Goal: Information Seeking & Learning: Learn about a topic

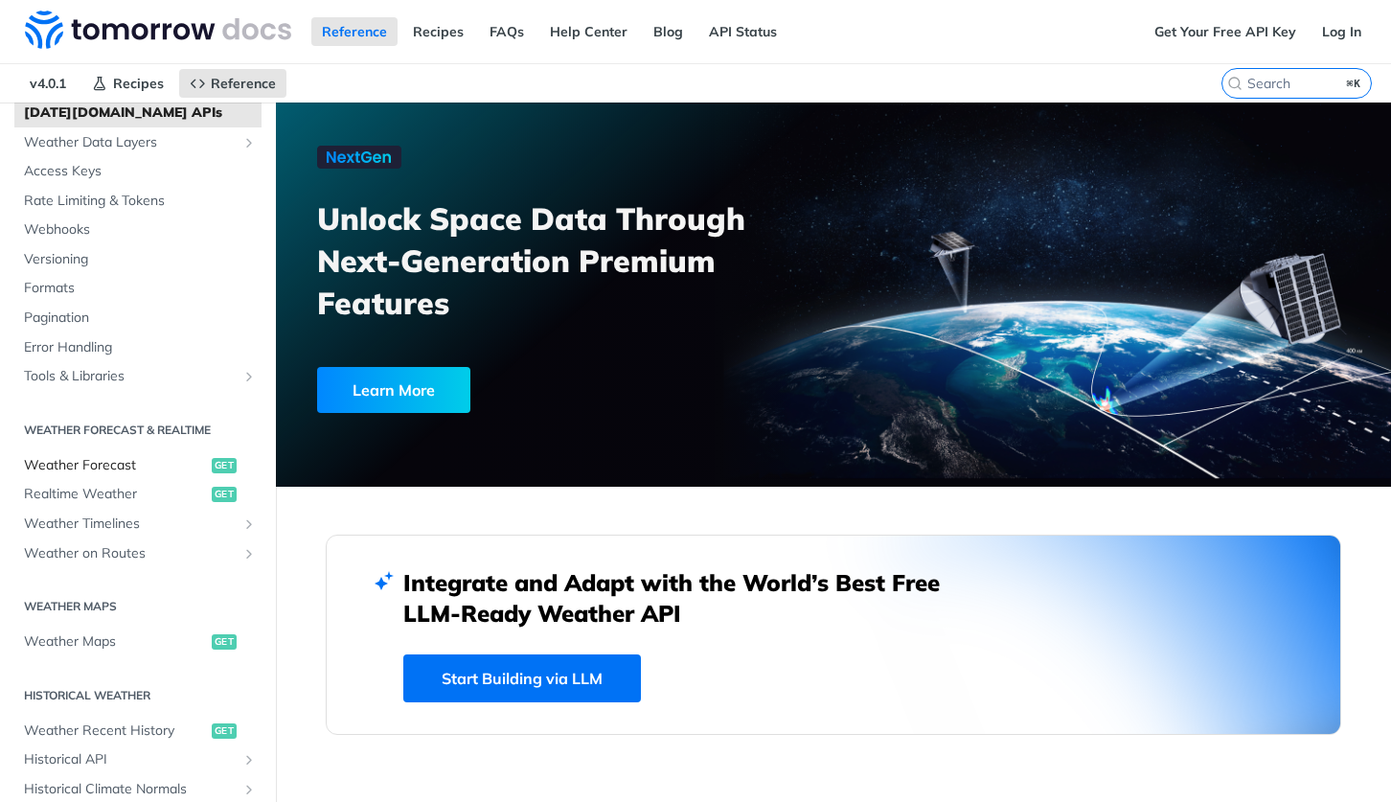
scroll to position [111, 0]
click at [103, 457] on span "Weather Forecast" at bounding box center [115, 464] width 183 height 19
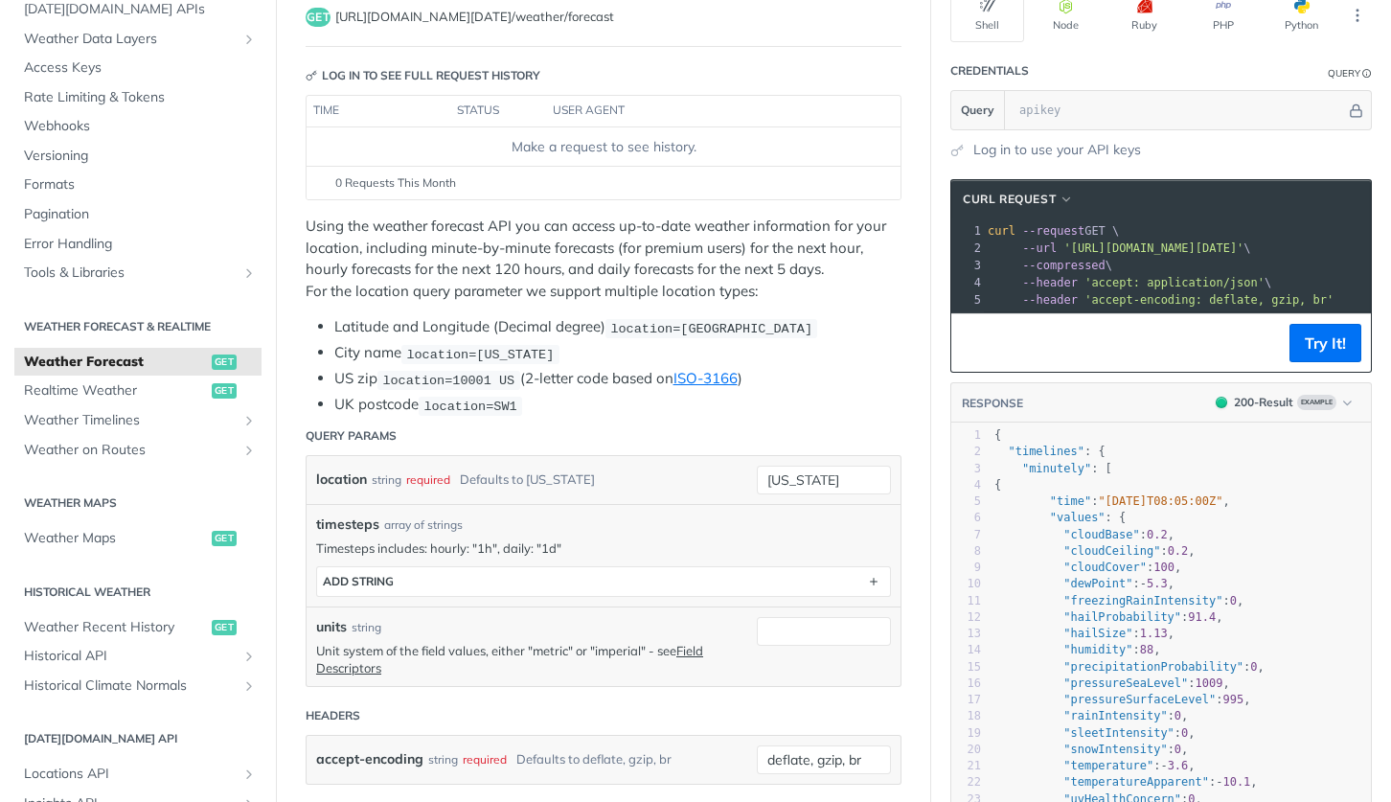
scroll to position [173, 0]
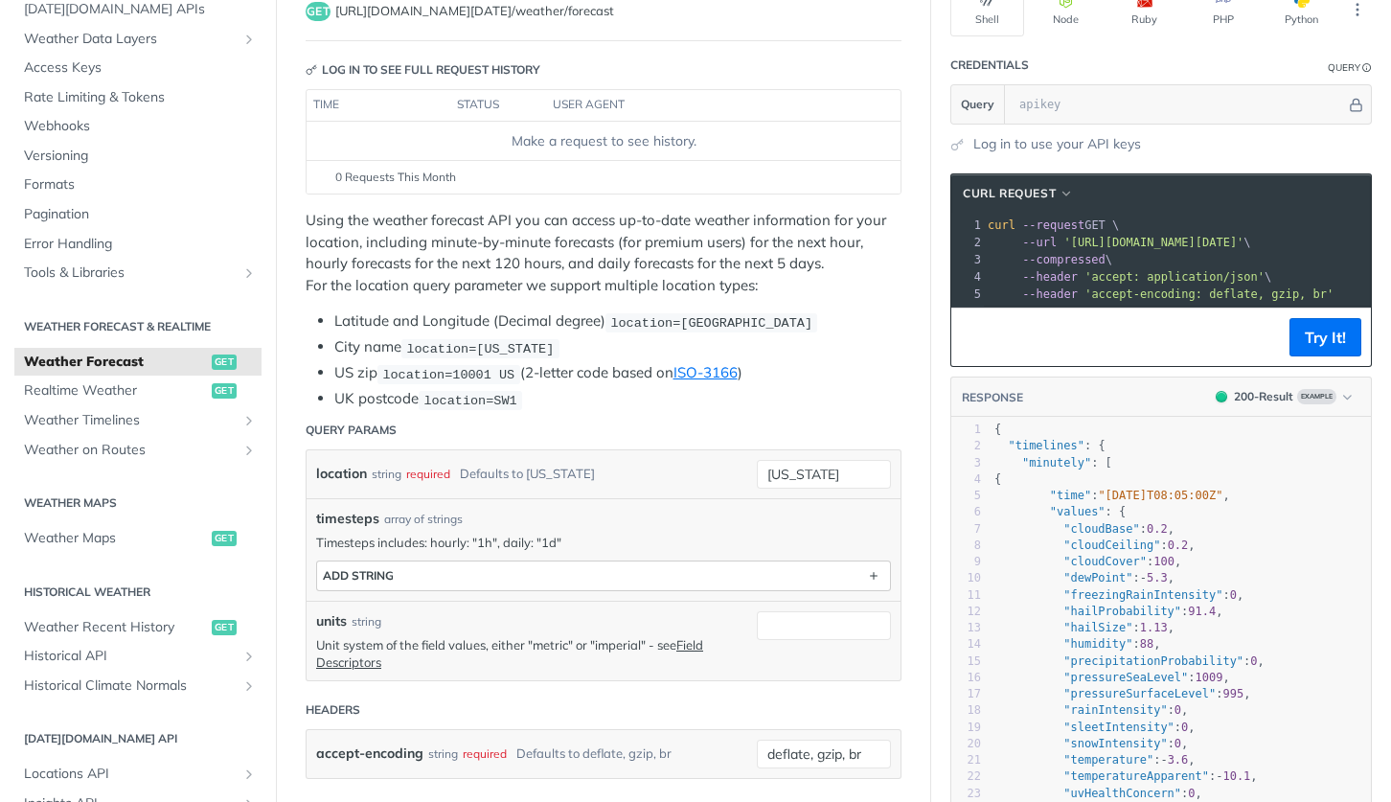
click at [508, 564] on button "ADD string" at bounding box center [603, 575] width 573 height 29
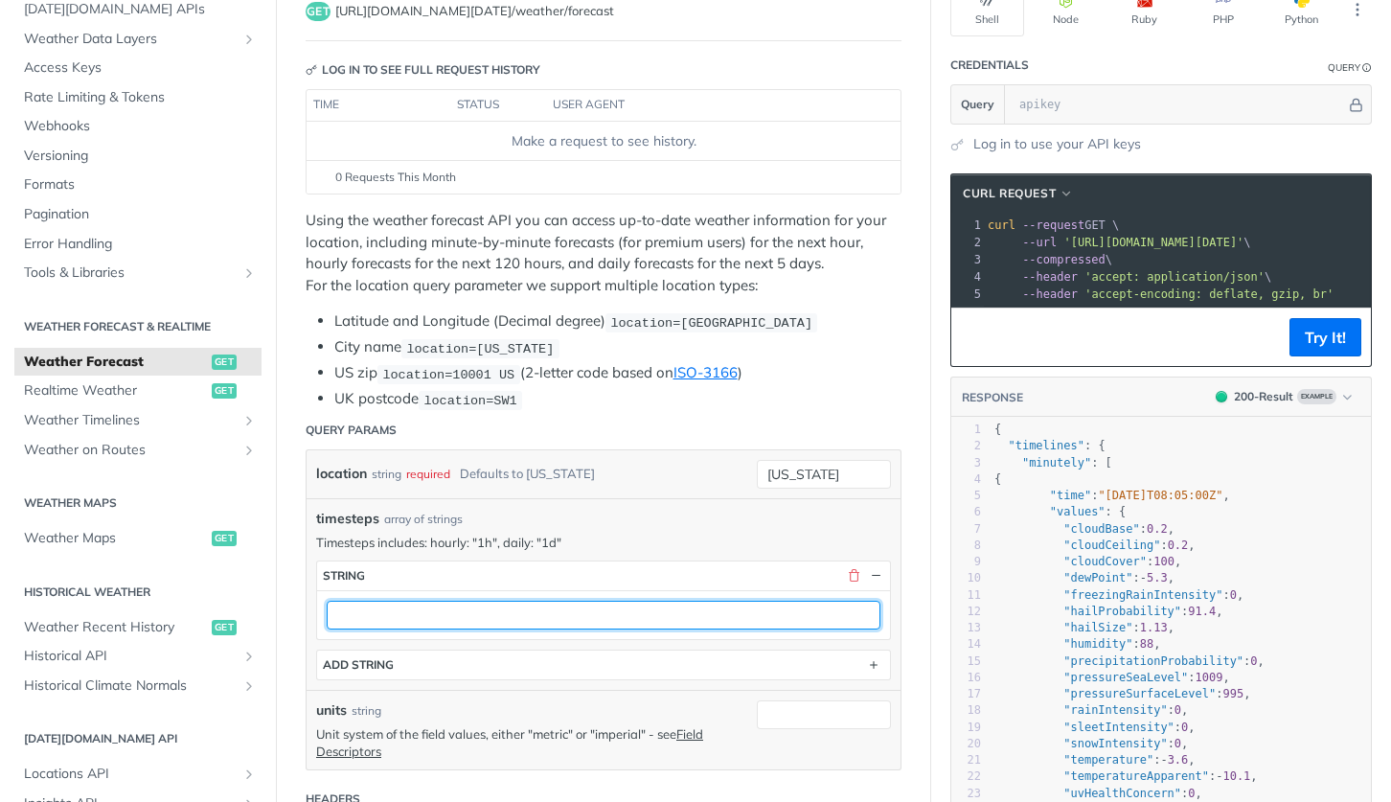
click at [501, 602] on input "text" at bounding box center [604, 615] width 554 height 29
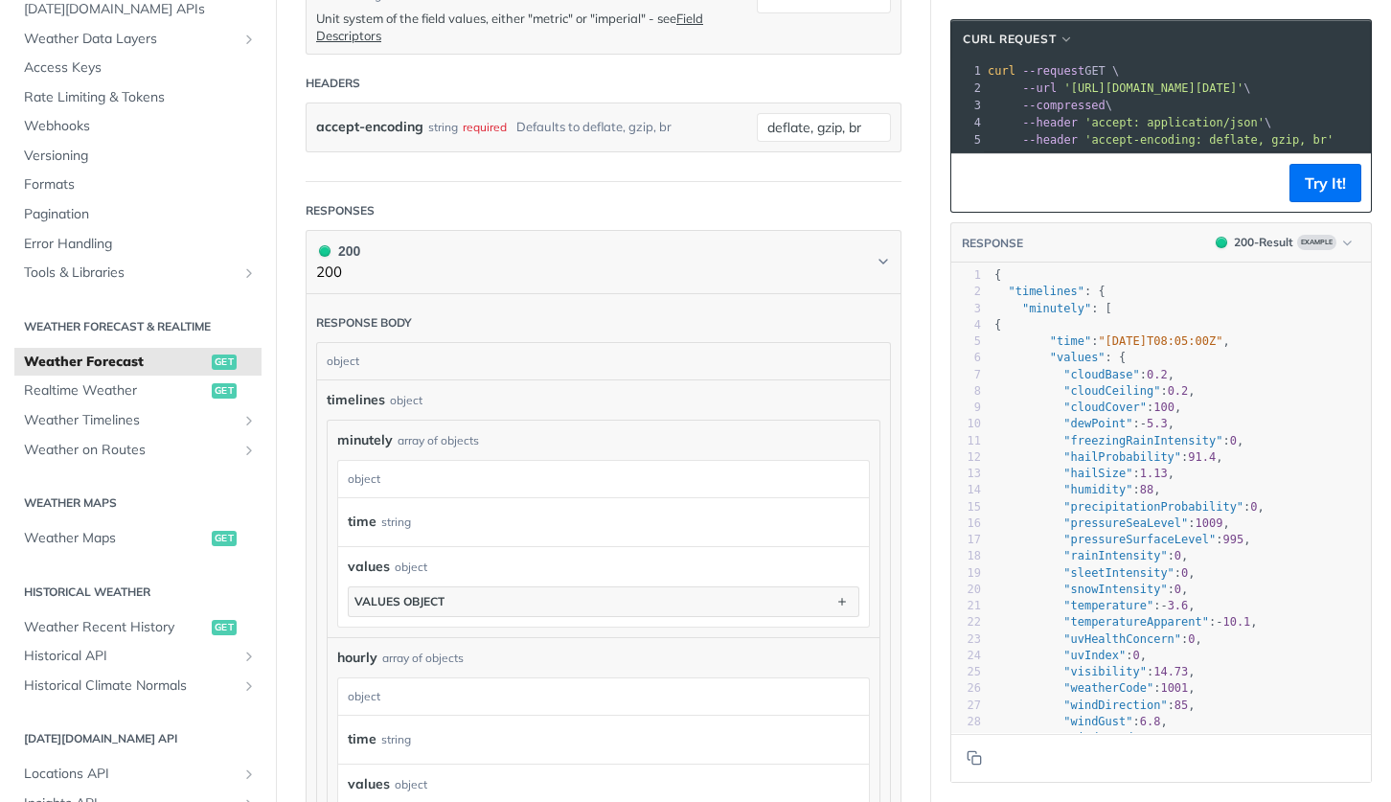
scroll to position [779, 0]
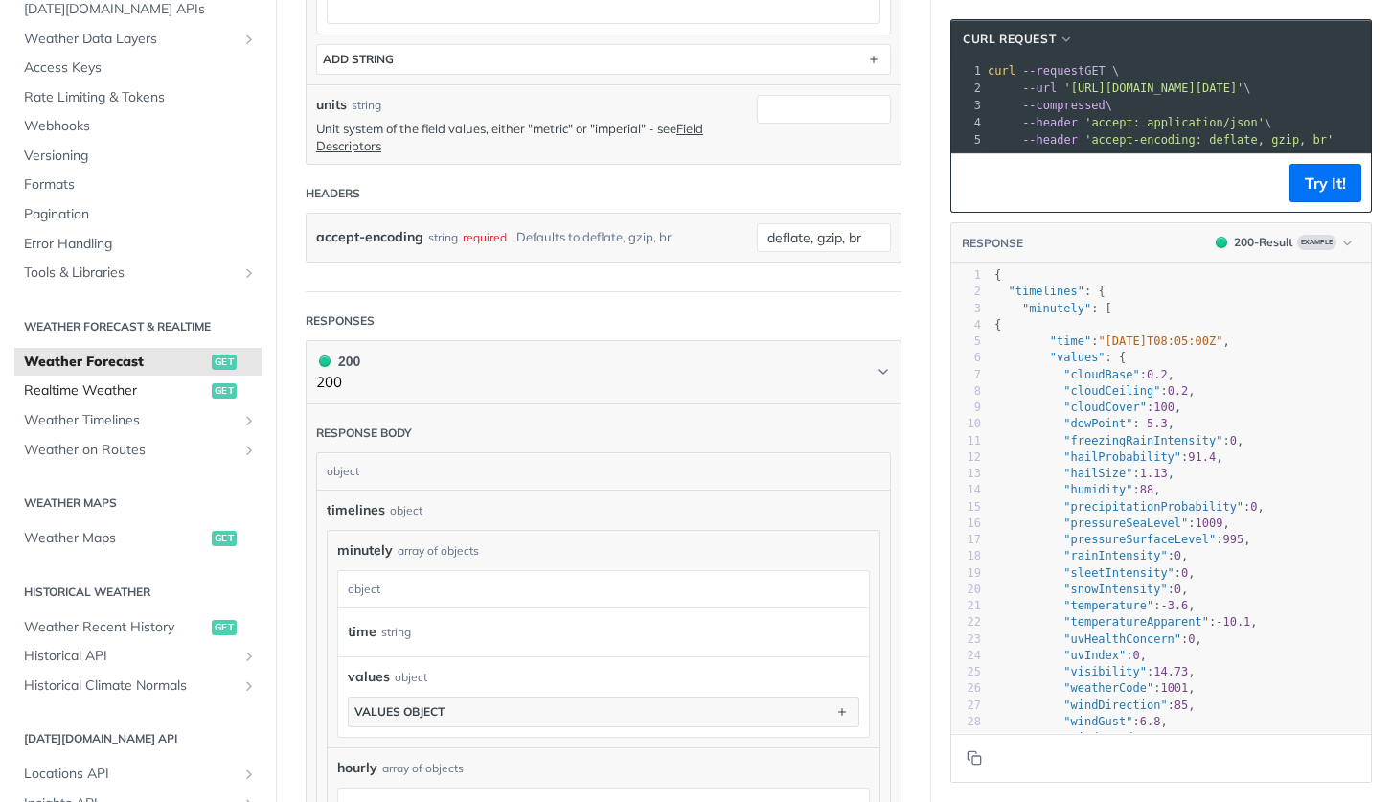
click at [55, 381] on span "Realtime Weather" at bounding box center [115, 390] width 183 height 19
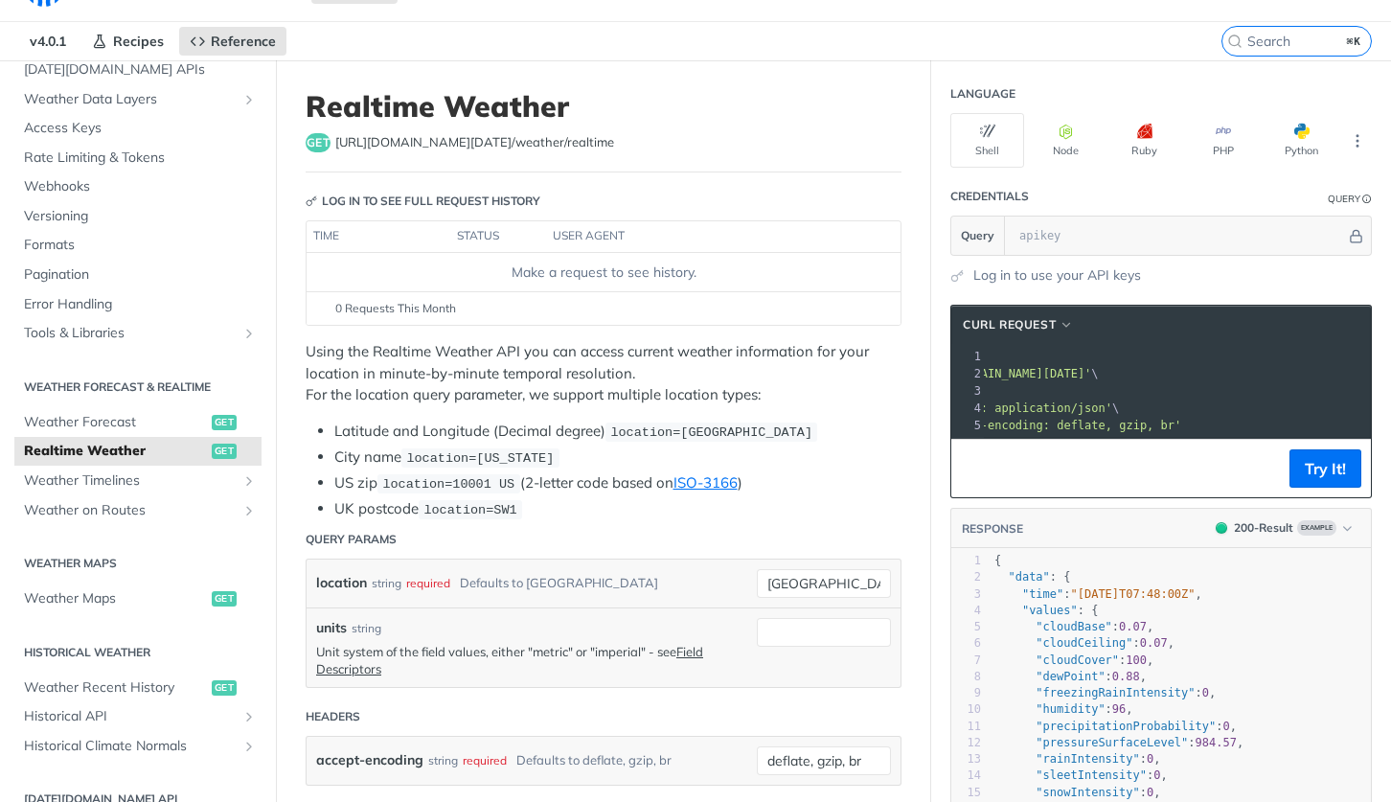
scroll to position [44, 0]
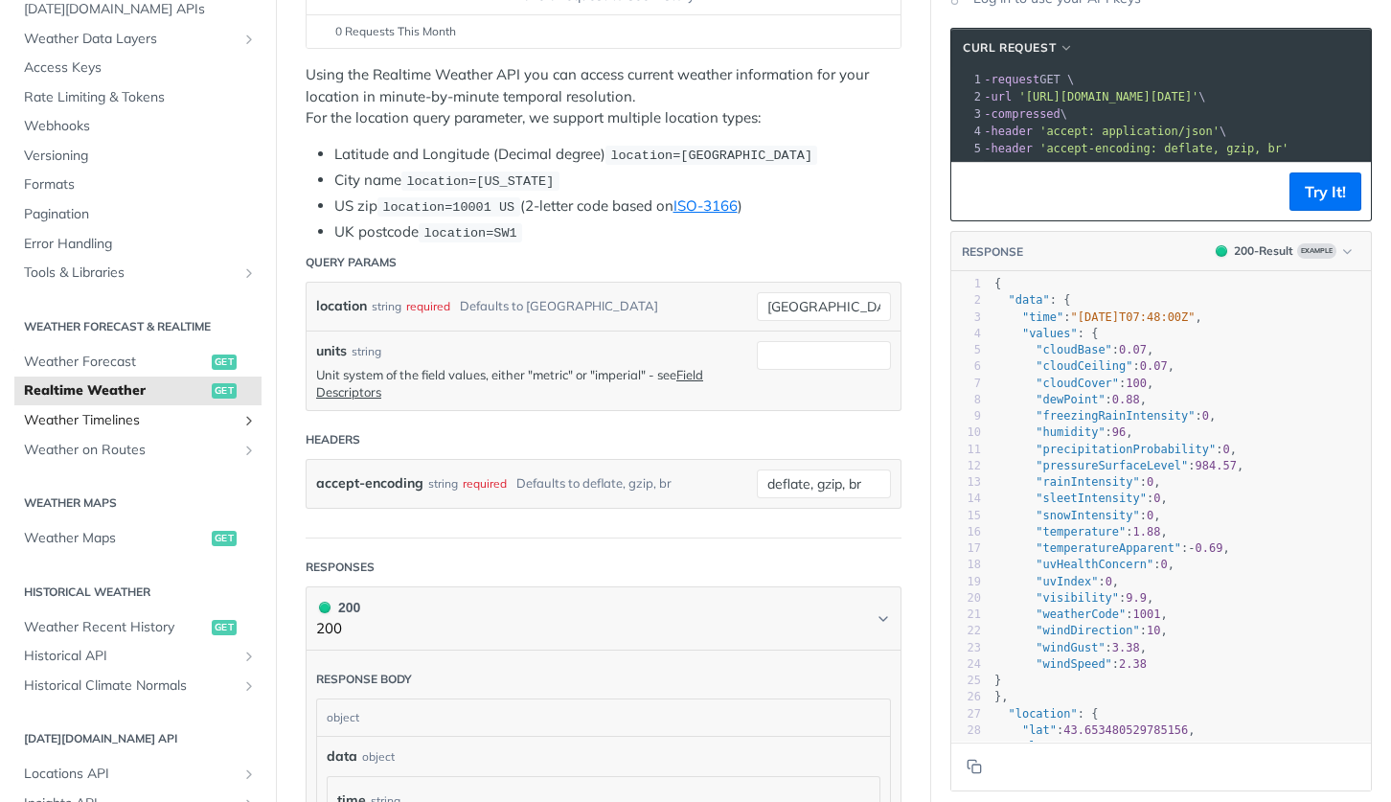
click at [253, 413] on icon "Show subpages for Weather Timelines" at bounding box center [248, 420] width 15 height 15
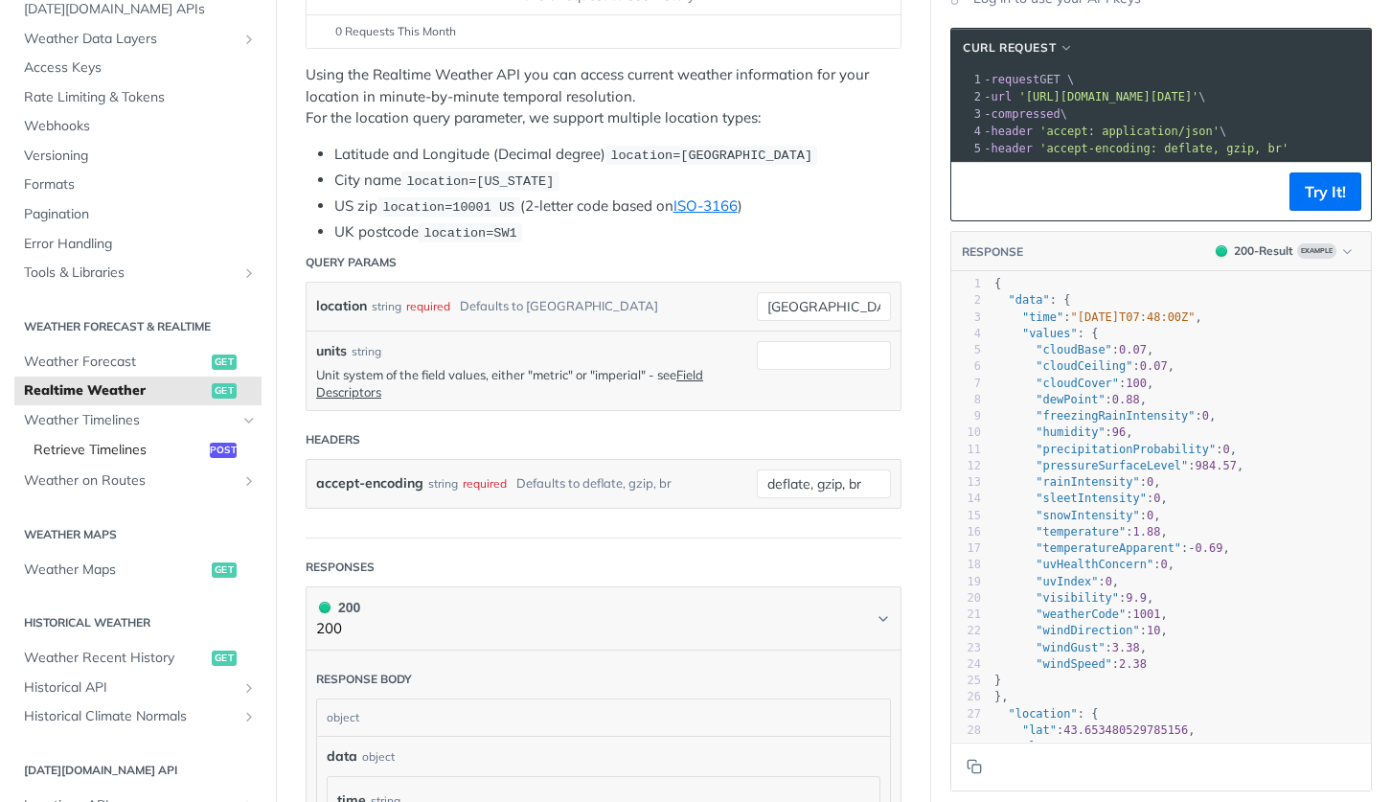
click at [120, 442] on span "Retrieve Timelines" at bounding box center [119, 450] width 171 height 19
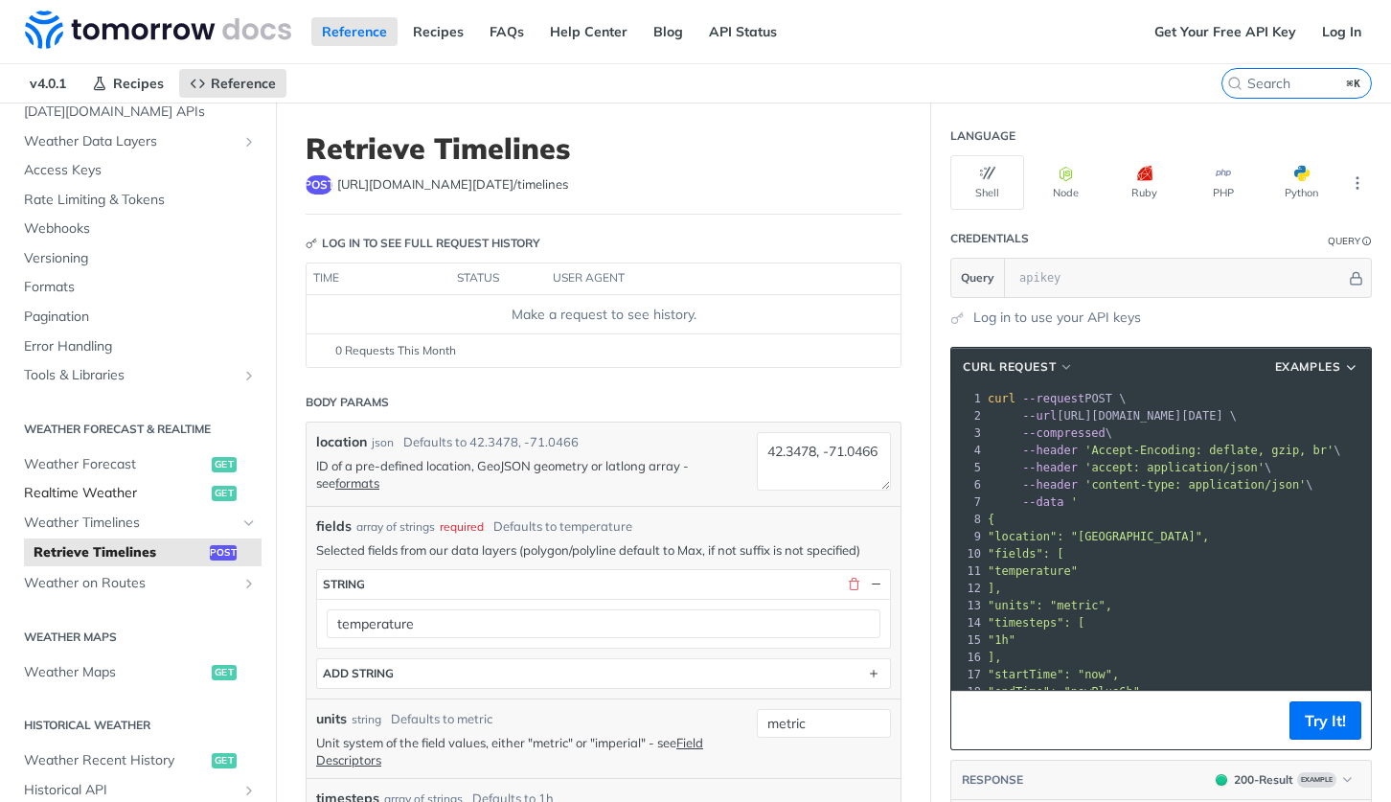
click at [90, 484] on span "Realtime Weather" at bounding box center [115, 493] width 183 height 19
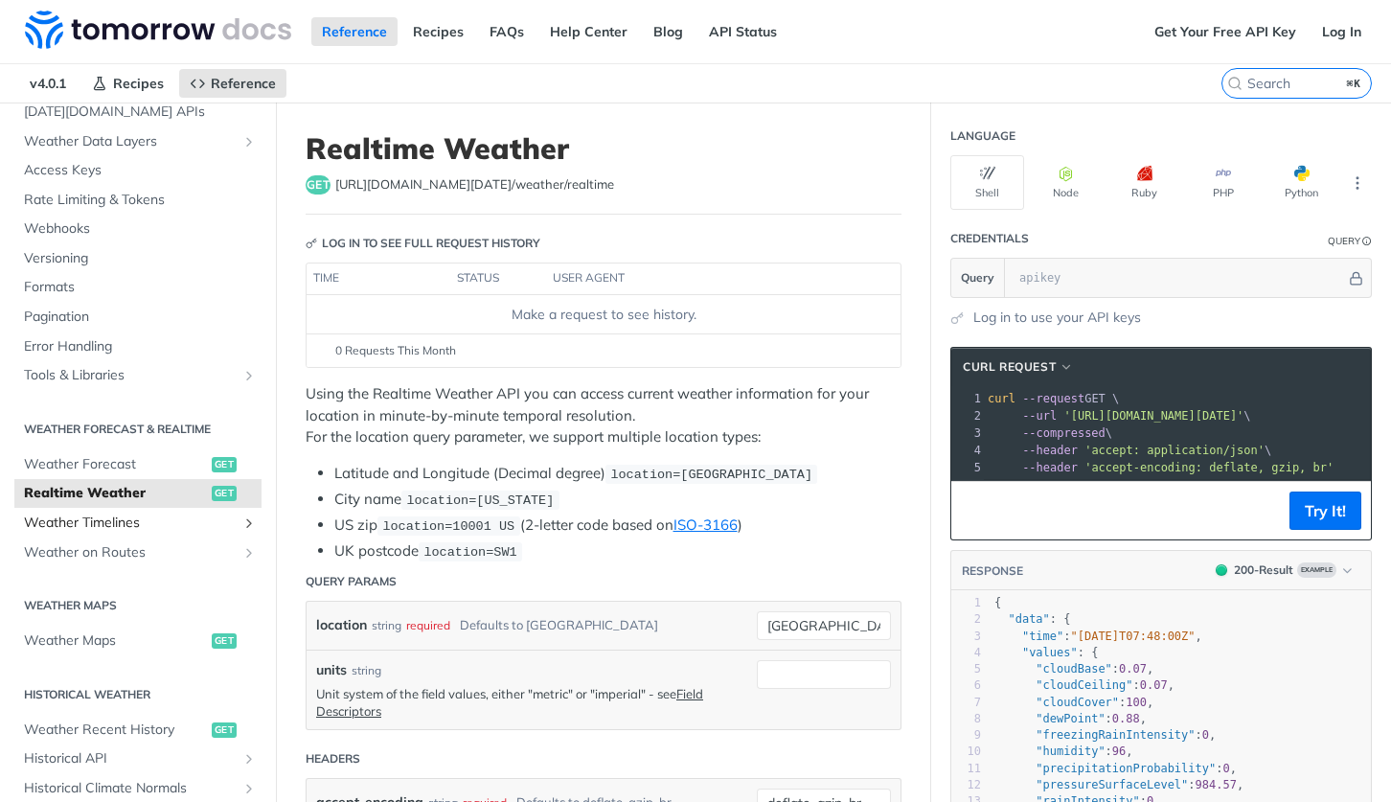
click at [137, 514] on span "Weather Timelines" at bounding box center [130, 523] width 213 height 19
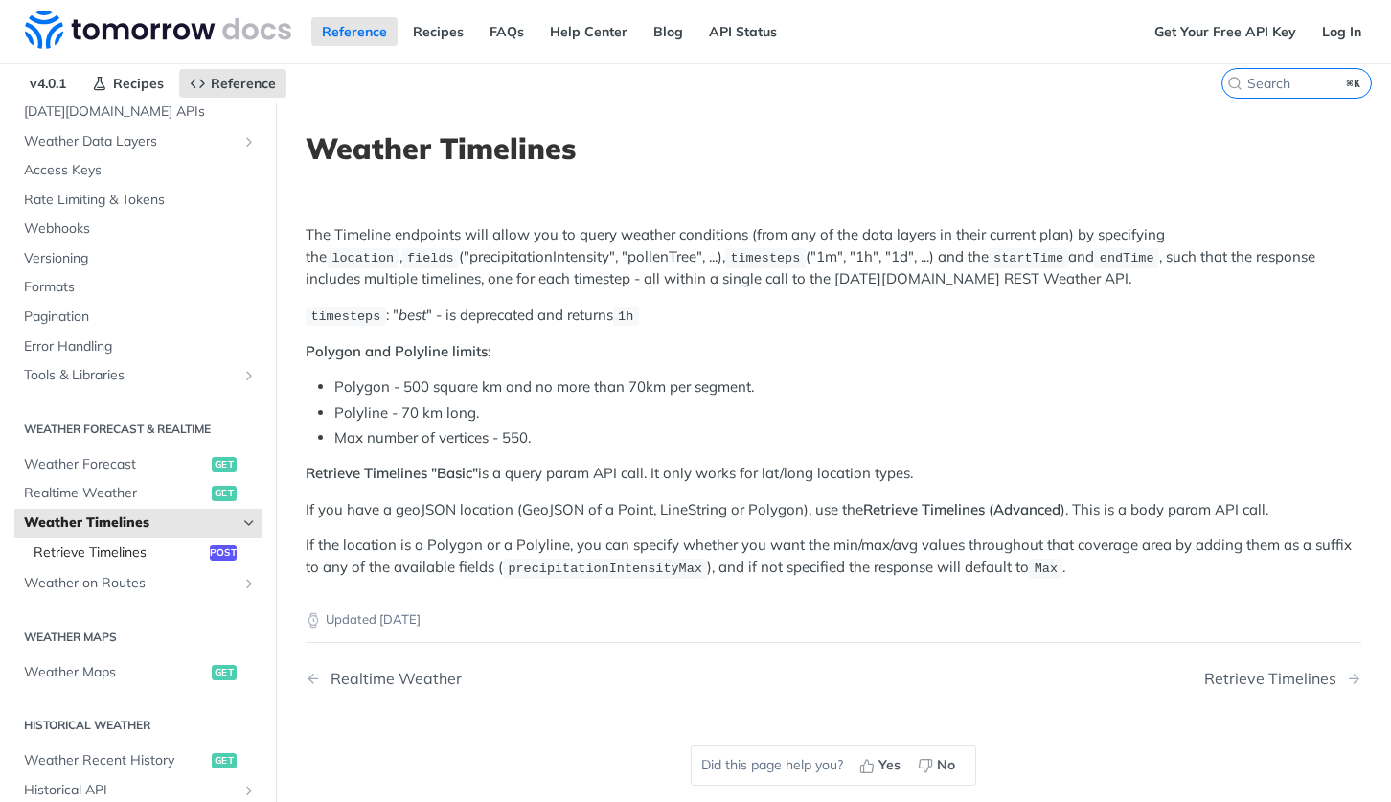
click at [144, 543] on span "Retrieve Timelines" at bounding box center [119, 552] width 171 height 19
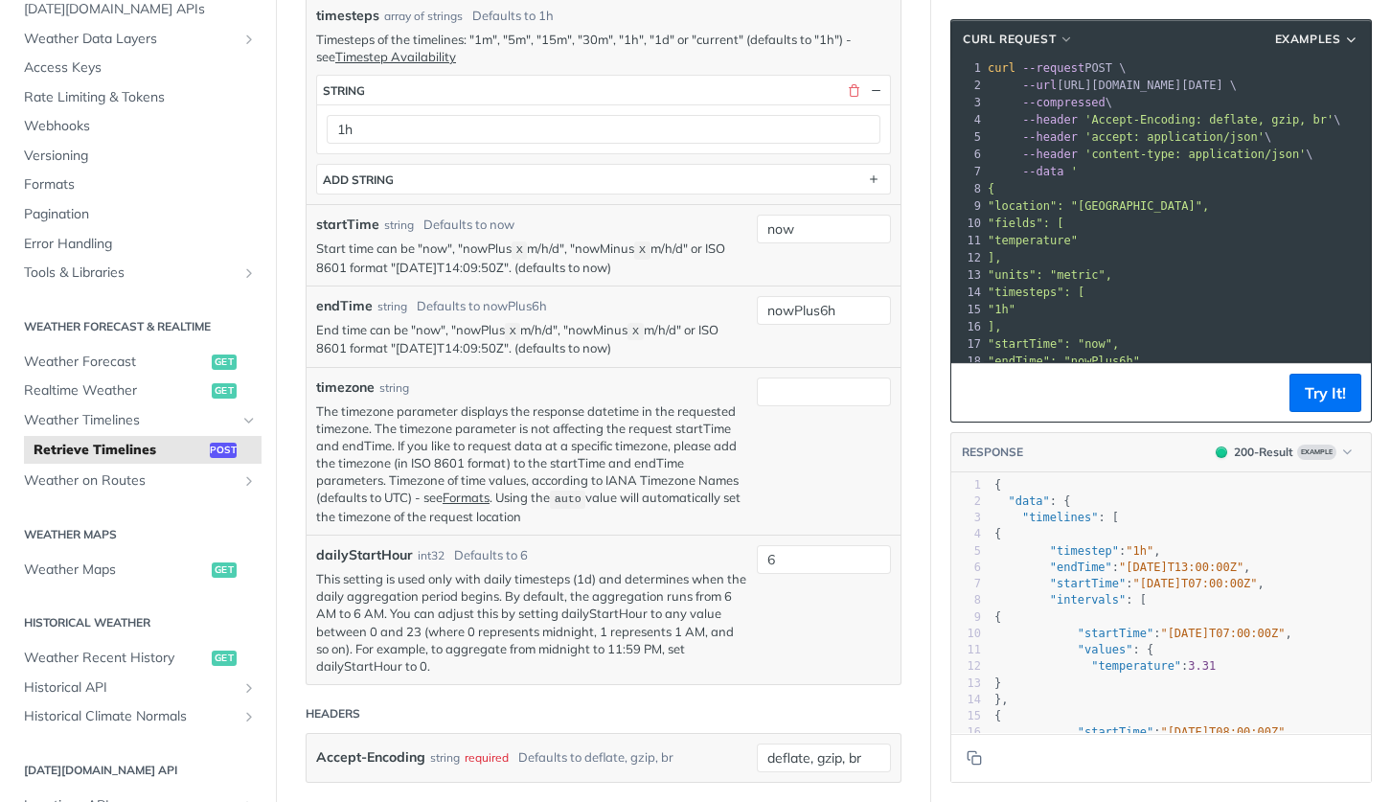
scroll to position [782, 0]
click at [80, 393] on span "Realtime Weather" at bounding box center [115, 390] width 183 height 19
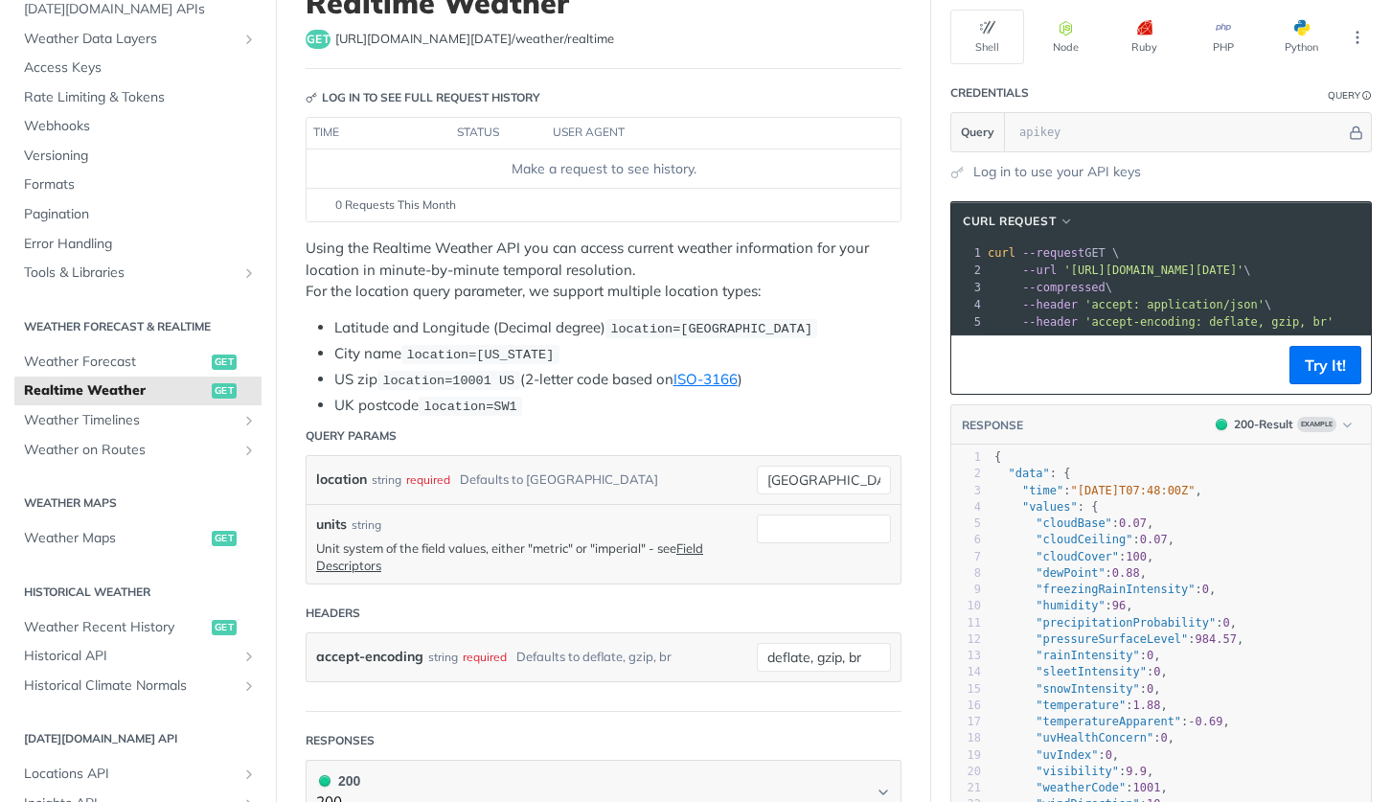
scroll to position [144, 0]
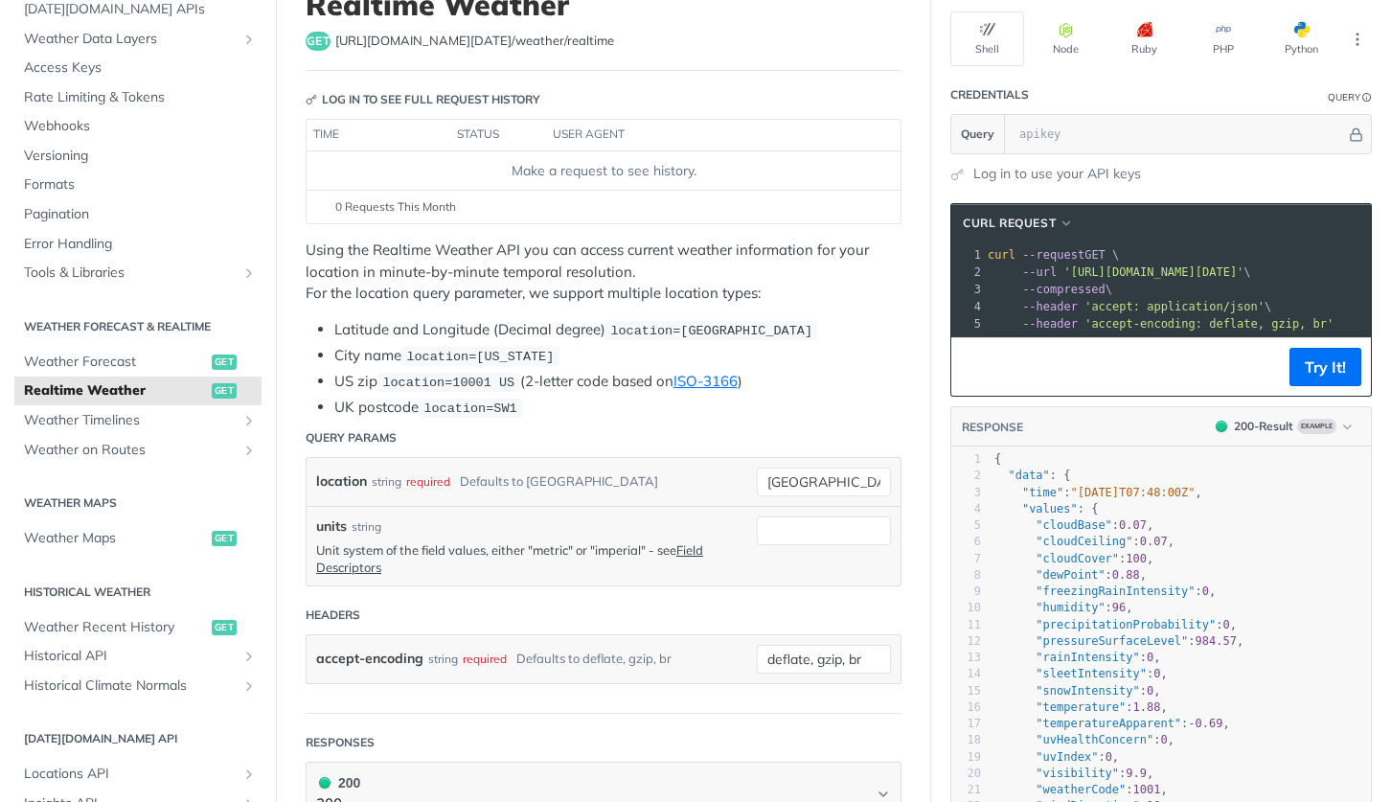
click at [588, 401] on li "UK postcode location=SW1" at bounding box center [617, 408] width 567 height 22
click at [1303, 357] on button "Try It!" at bounding box center [1326, 367] width 72 height 38
paste input "8GHJczRvuBHNDIbBsfhHxgvmSw3aZEkH"
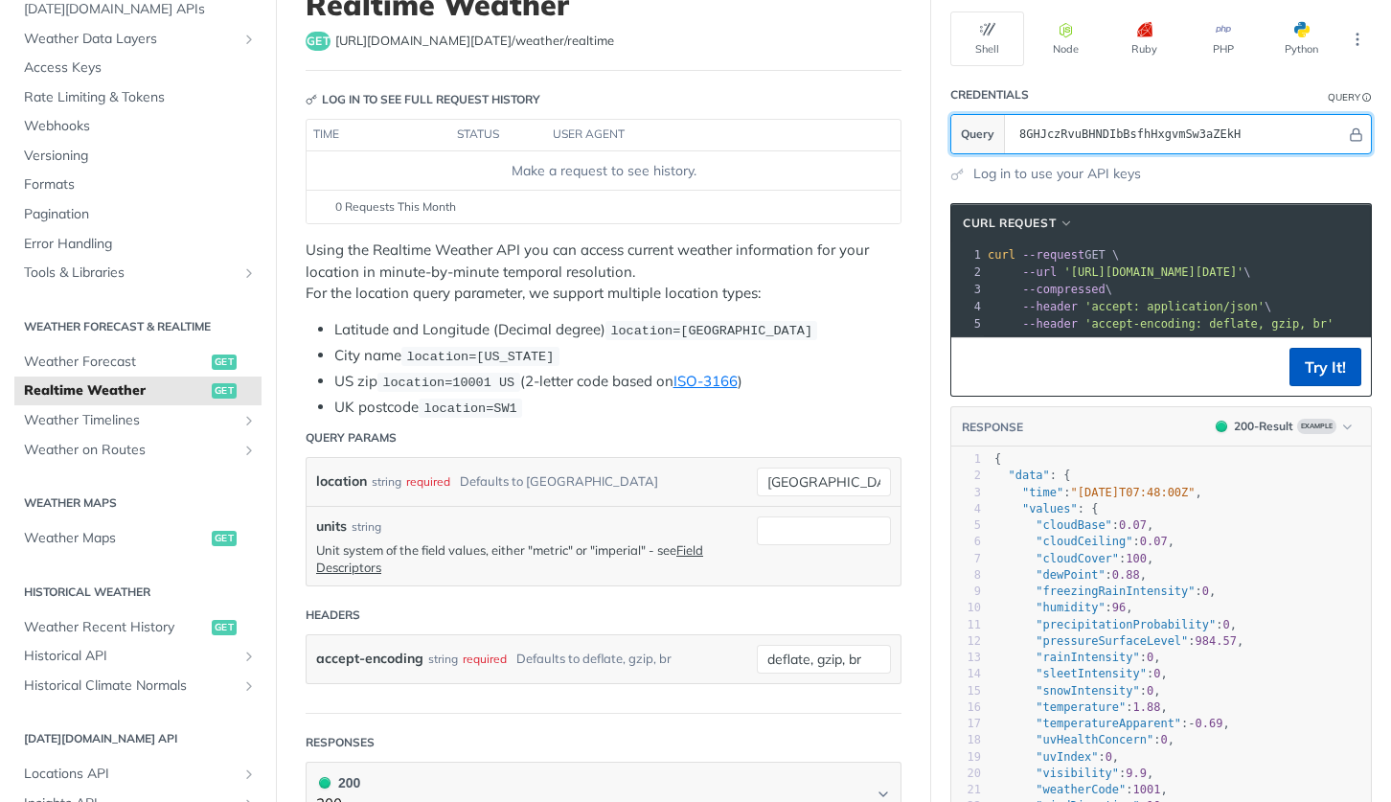
type input "8GHJczRvuBHNDIbBsfhHxgvmSw3aZEkH"
click at [1297, 365] on button "Try It!" at bounding box center [1326, 367] width 72 height 38
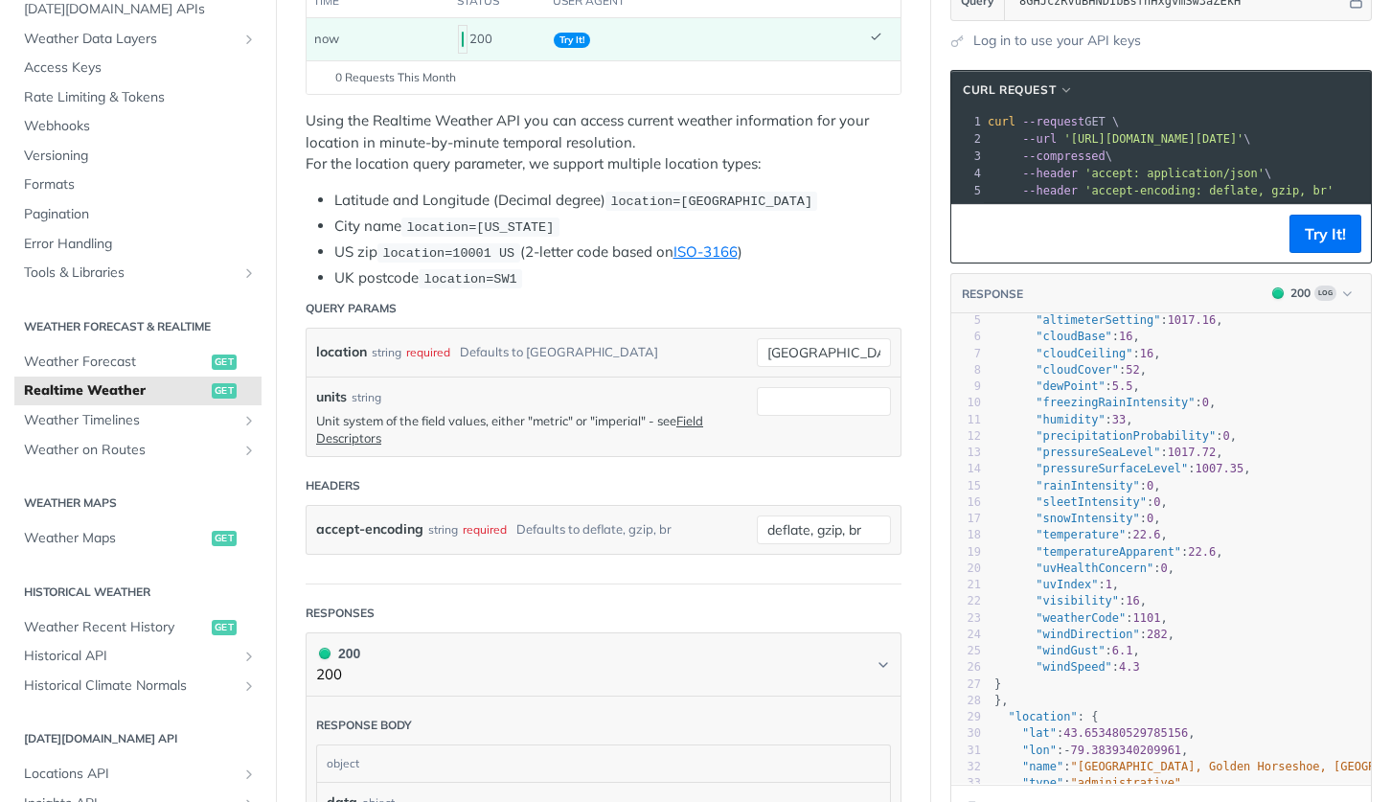
scroll to position [50, 0]
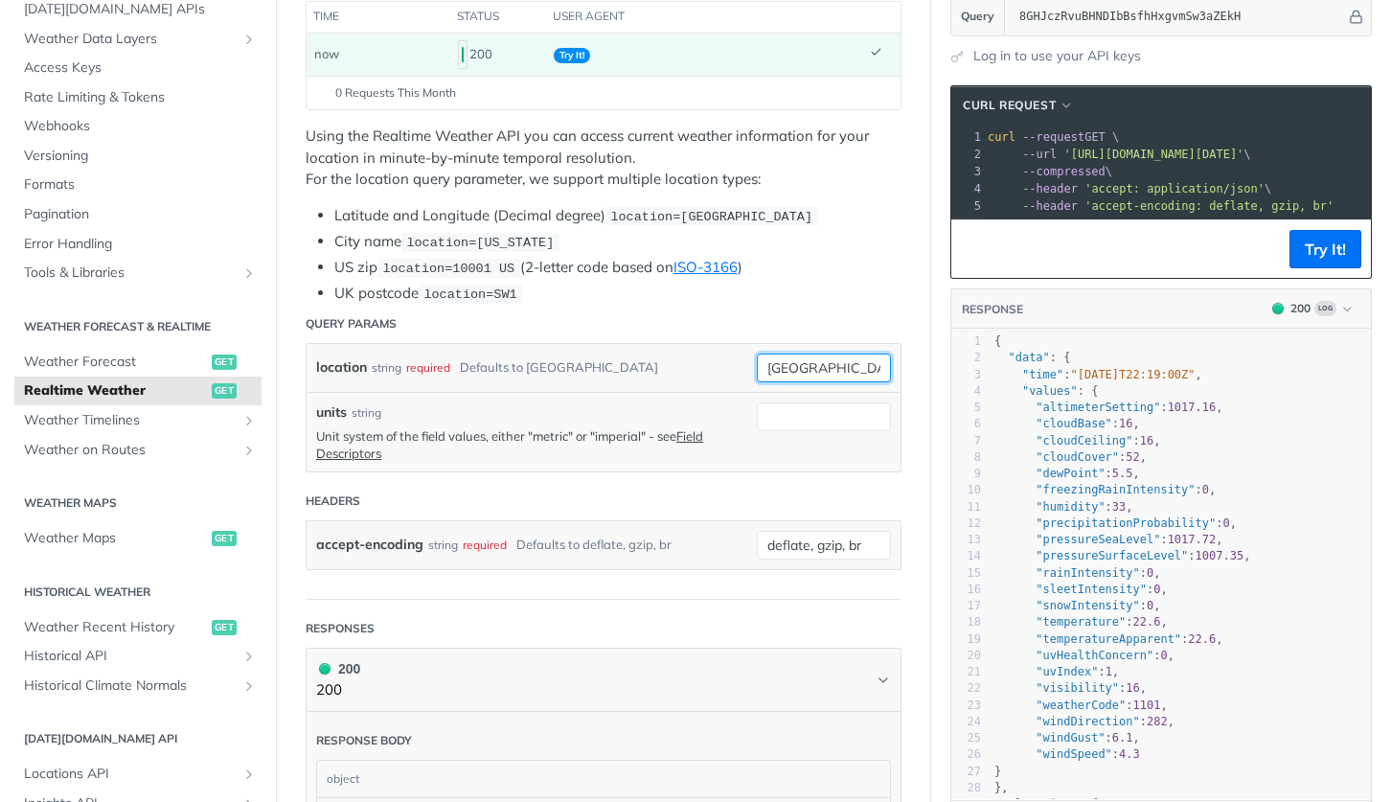
click at [835, 360] on input "[GEOGRAPHIC_DATA]" at bounding box center [824, 368] width 134 height 29
click at [716, 344] on div "location string required Defaults to [GEOGRAPHIC_DATA]" at bounding box center [604, 368] width 594 height 48
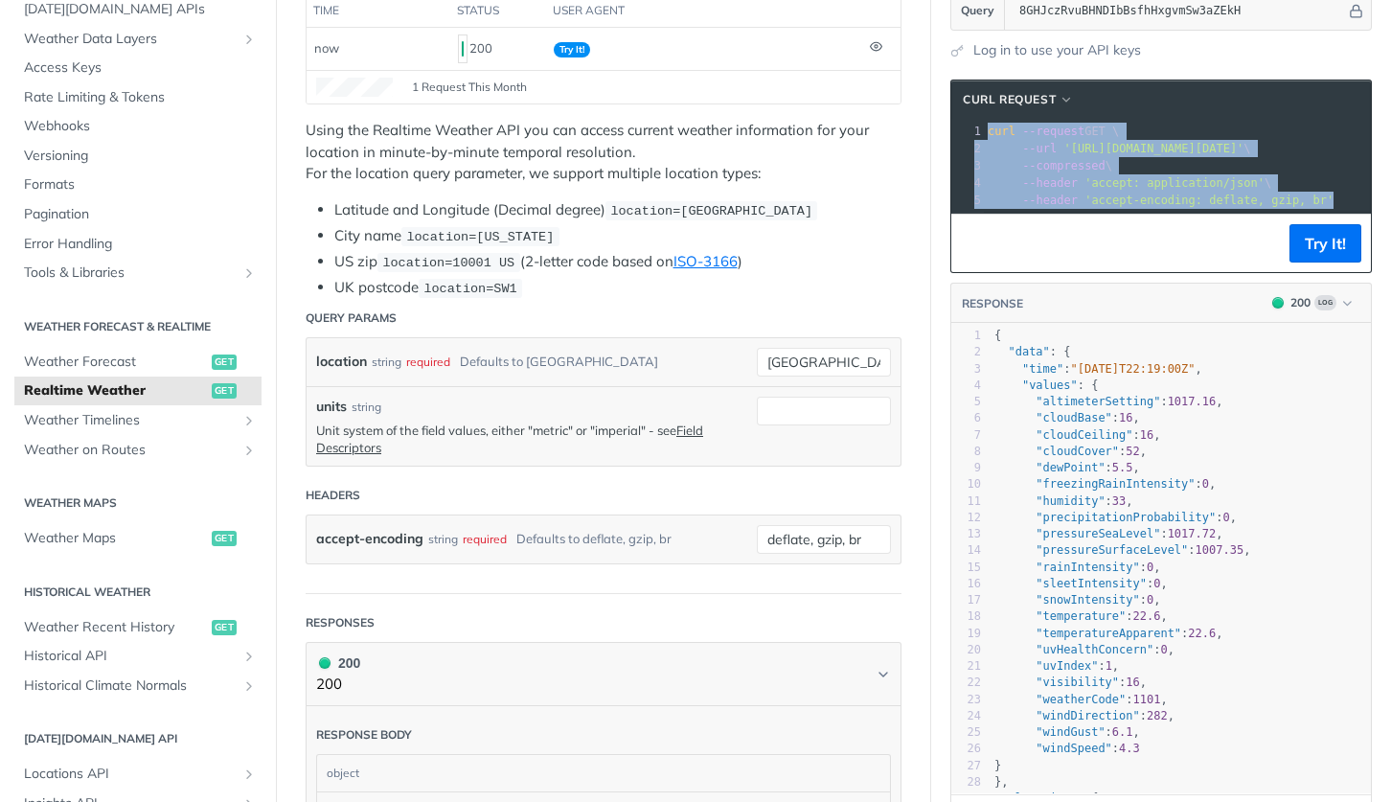
drag, startPoint x: 987, startPoint y: 131, endPoint x: 1360, endPoint y: 198, distance: 379.6
click at [1360, 198] on div "1 curl --request GET \ 2 --url '[URL][DOMAIN_NAME][DATE]' \ 3 --compressed \ 4 …" at bounding box center [1396, 166] width 824 height 86
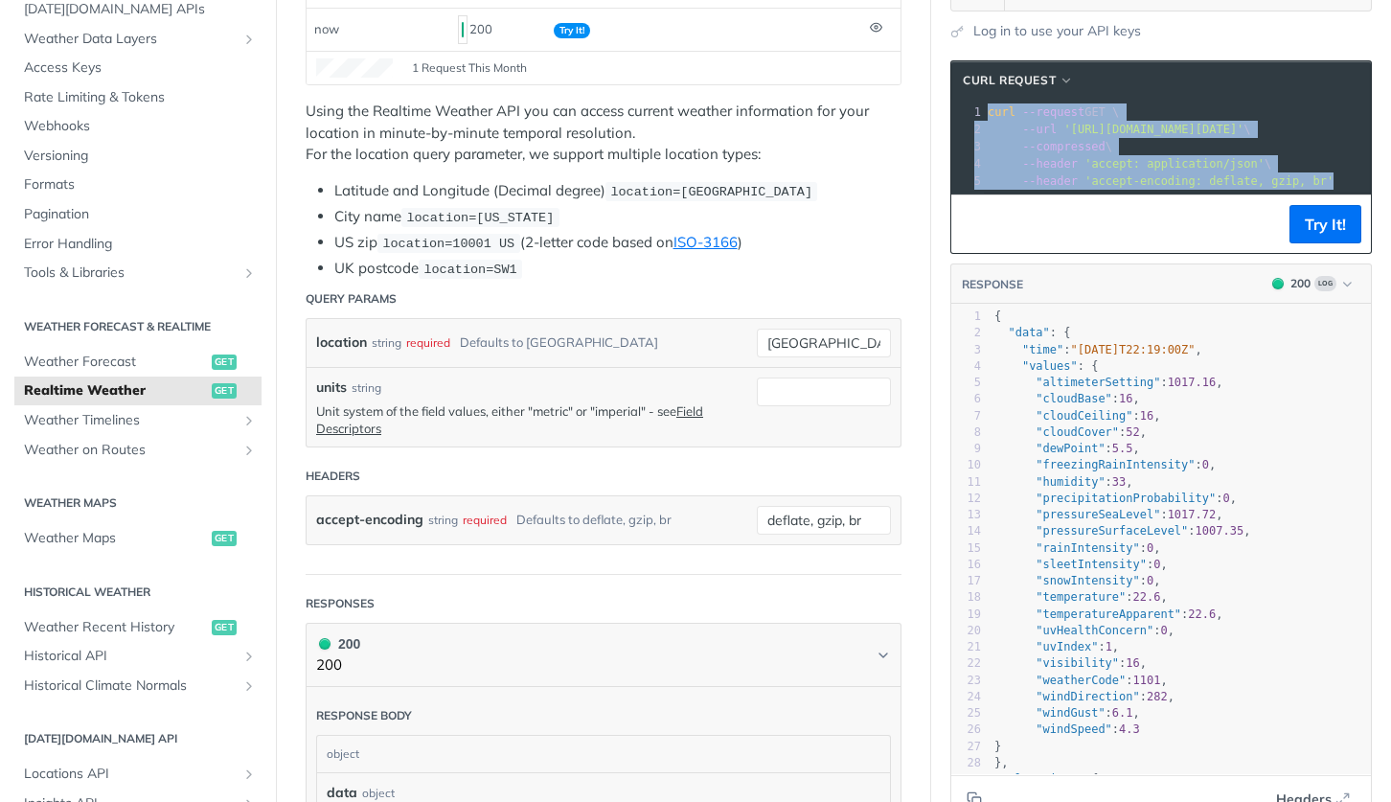
copy div "curl --request GET \ 2 --url '[URL][DOMAIN_NAME][DATE]' \ 3 --compressed \ 4 --…"
click at [693, 407] on link "Field Descriptors" at bounding box center [509, 419] width 387 height 33
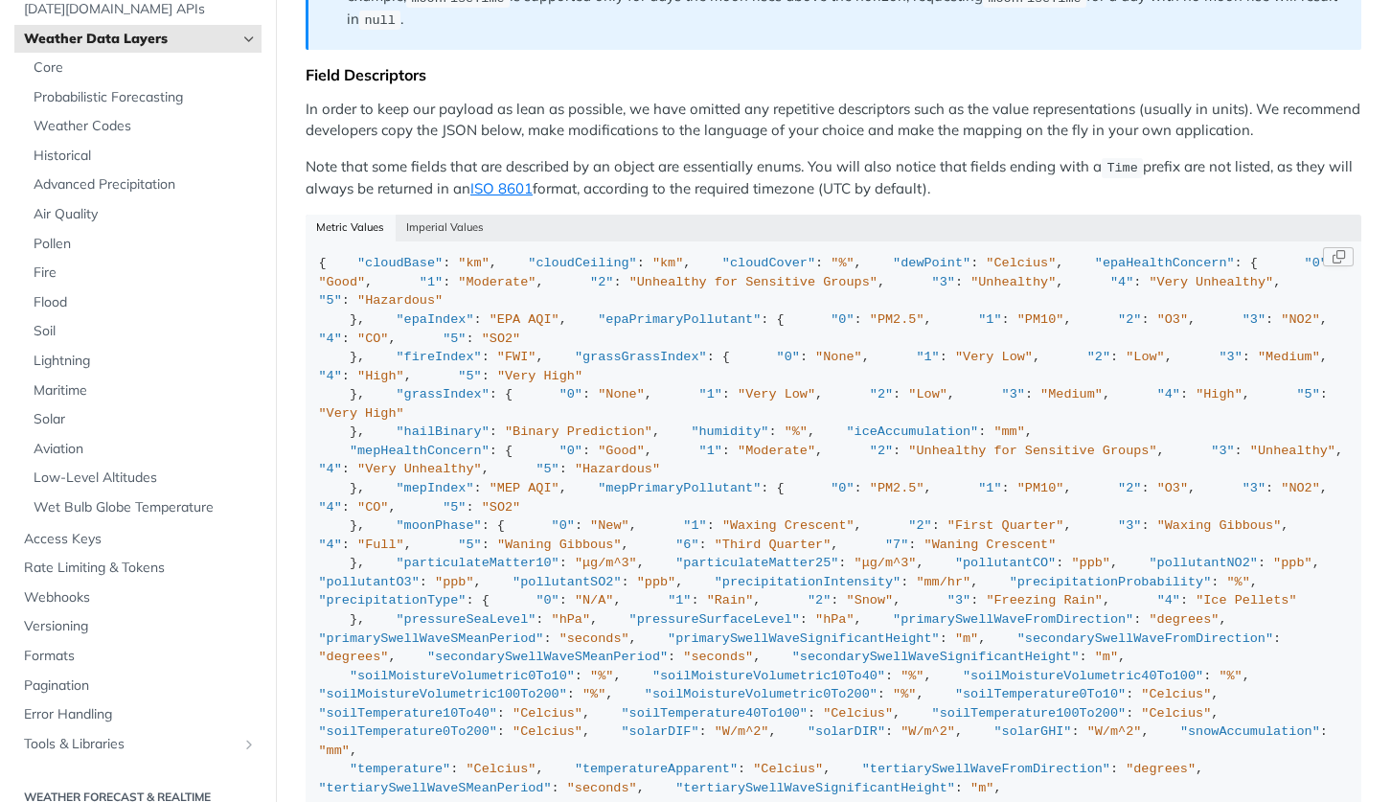
scroll to position [1750, 0]
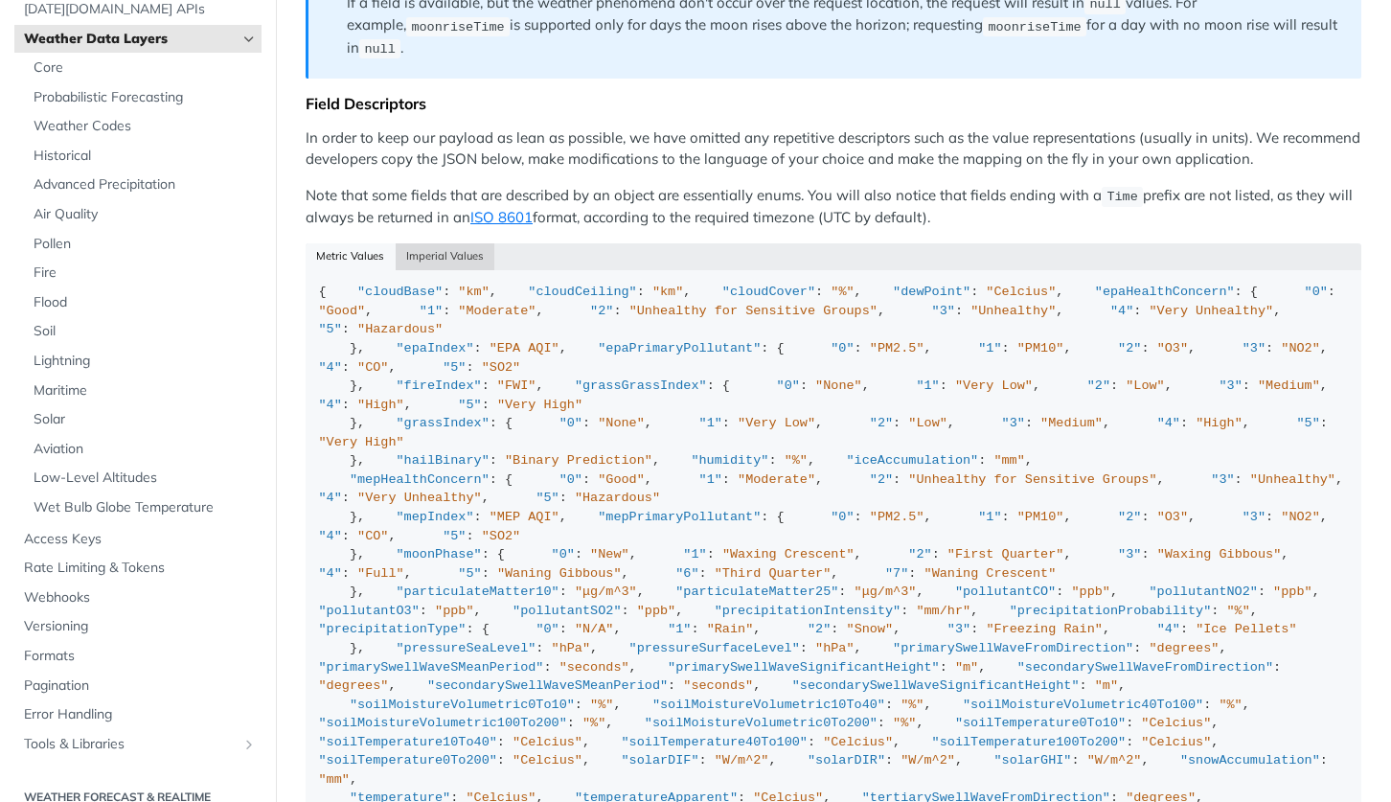
click at [428, 243] on button "Imperial Values" at bounding box center [446, 256] width 100 height 27
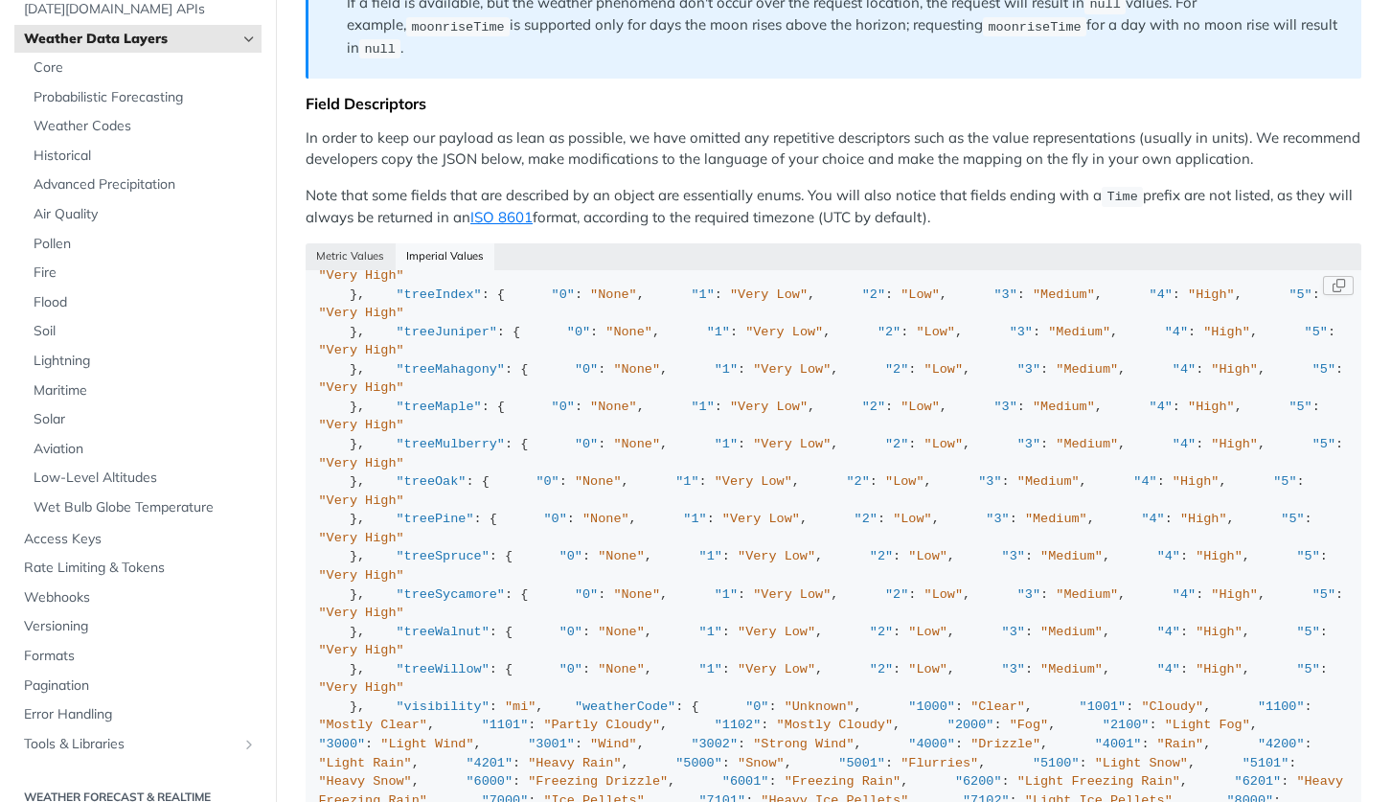
scroll to position [2079, 0]
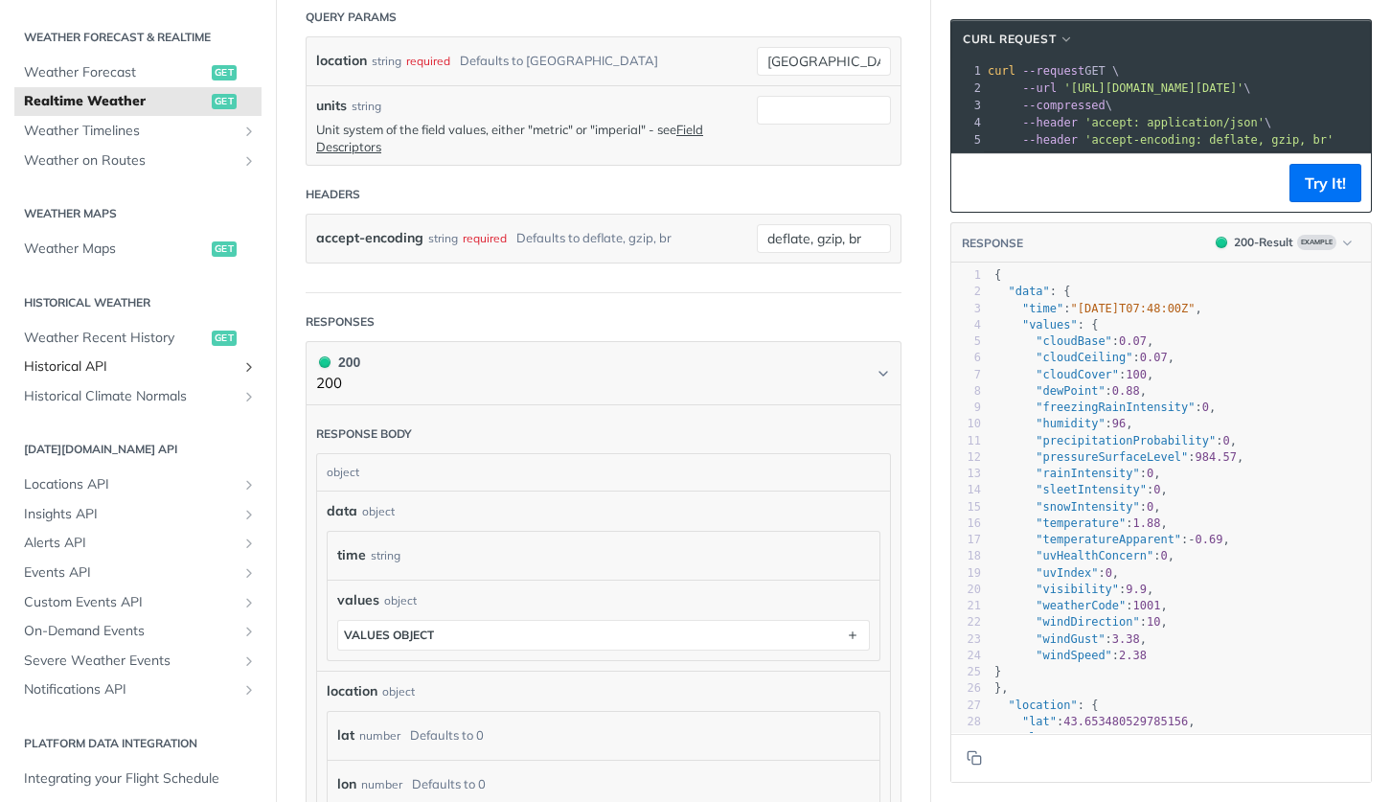
scroll to position [401, 0]
click at [185, 121] on span "Weather Timelines" at bounding box center [130, 130] width 213 height 19
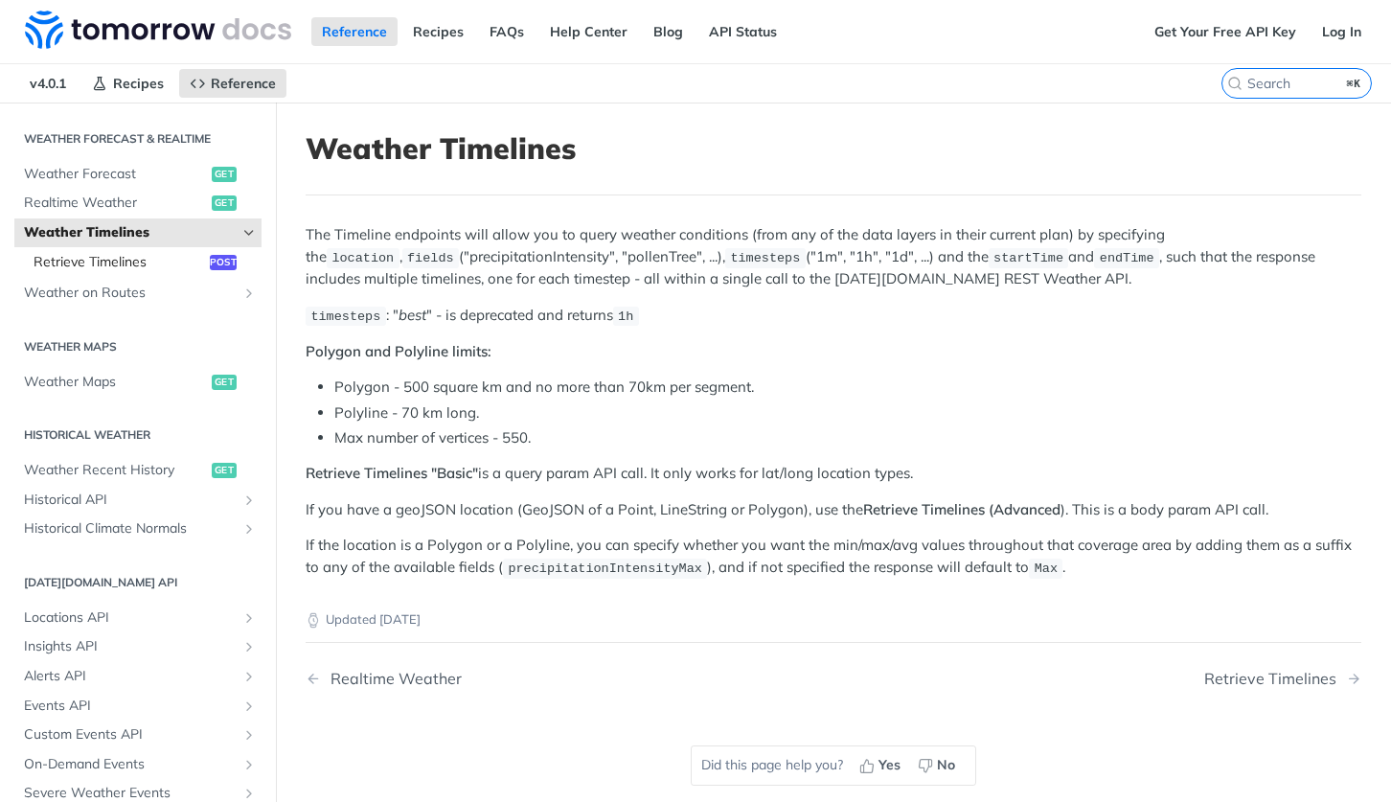
click at [132, 253] on span "Retrieve Timelines" at bounding box center [119, 262] width 171 height 19
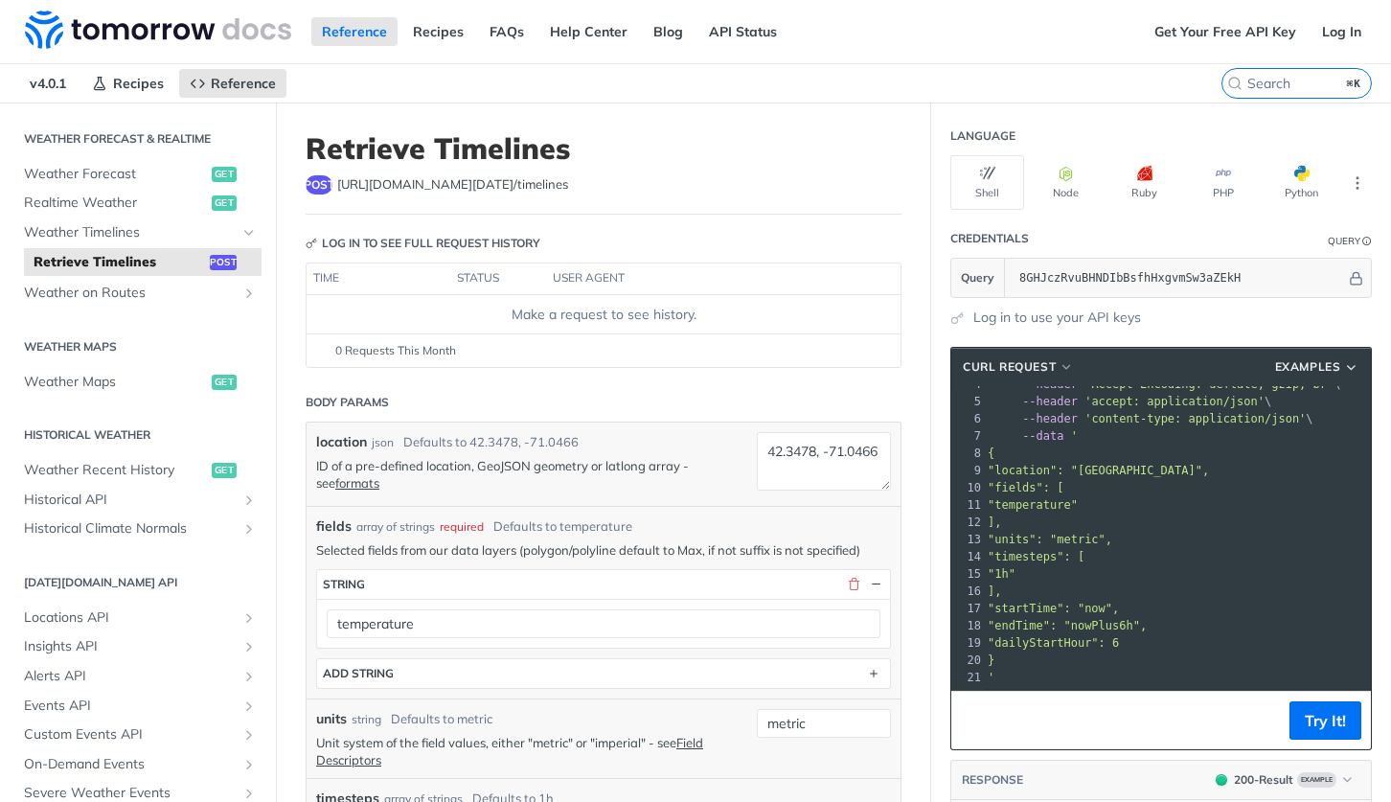
scroll to position [66, 0]
click at [95, 201] on span "Realtime Weather" at bounding box center [115, 203] width 183 height 19
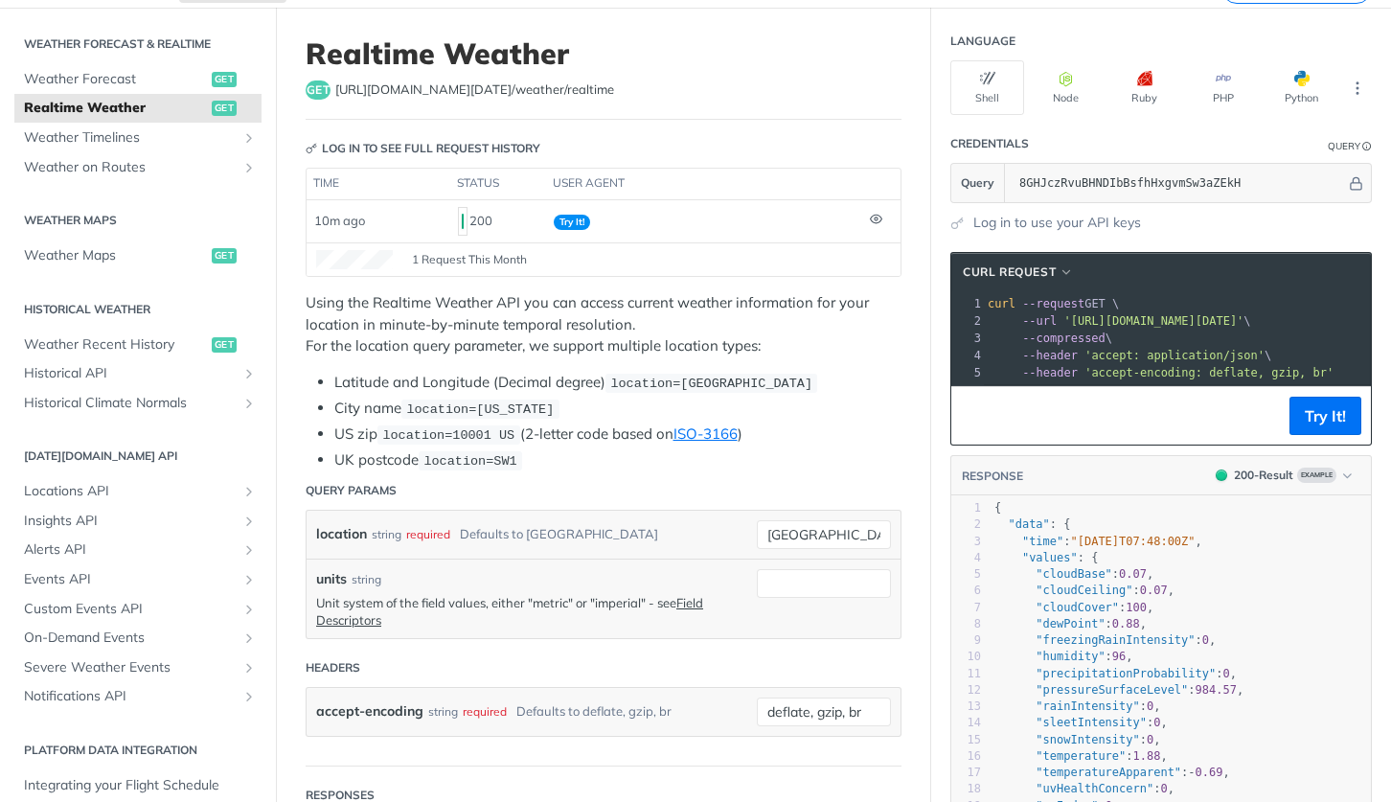
scroll to position [168, 0]
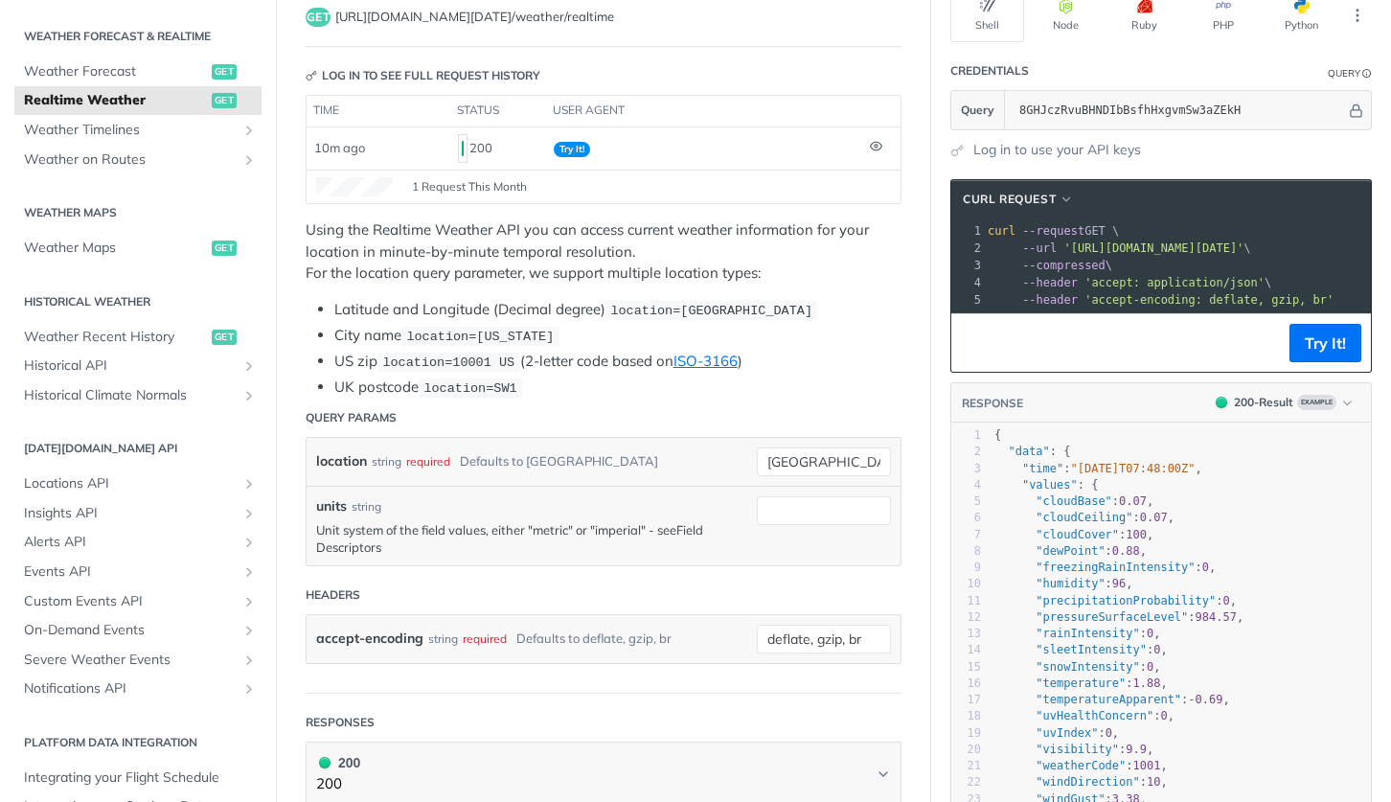
click at [700, 522] on link "Field Descriptors" at bounding box center [509, 538] width 387 height 33
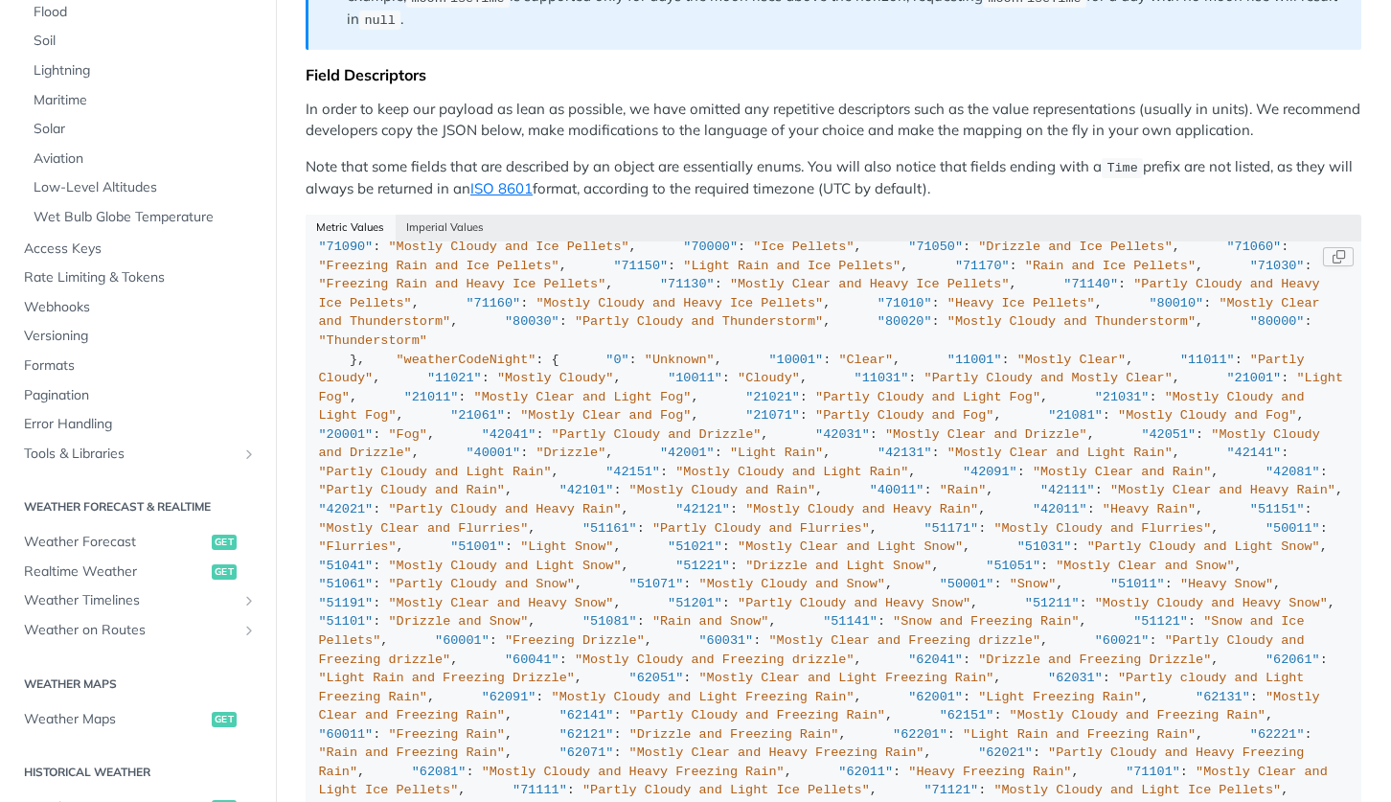
scroll to position [6100, 0]
click at [467, 215] on button "Imperial Values" at bounding box center [446, 228] width 100 height 27
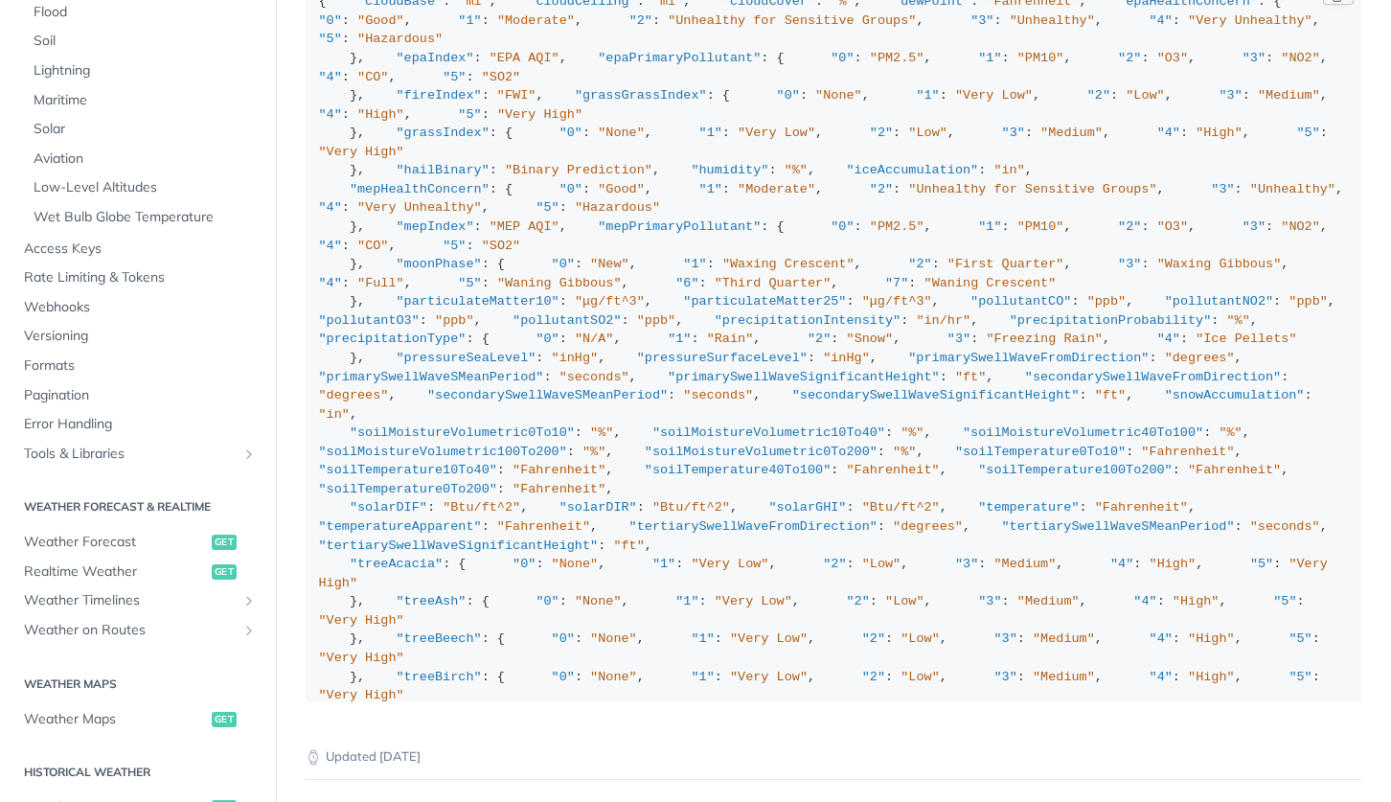
scroll to position [0, 0]
click at [141, 268] on span "Rate Limiting & Tokens" at bounding box center [140, 277] width 233 height 19
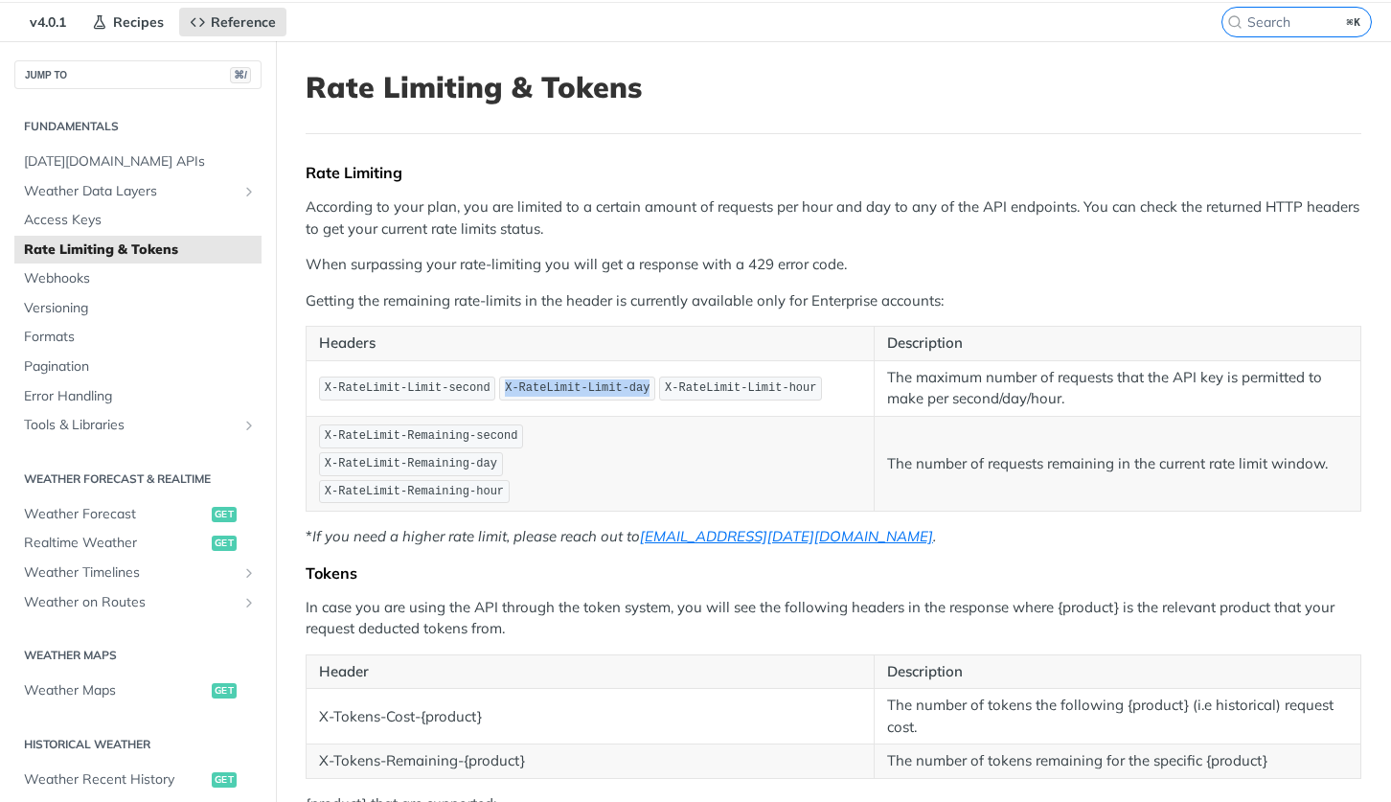
drag, startPoint x: 506, startPoint y: 386, endPoint x: 649, endPoint y: 379, distance: 142.9
click at [649, 381] on span "X-RateLimit-Limit-day" at bounding box center [577, 387] width 145 height 13
copy p "X-RateLimit-Limit-day"
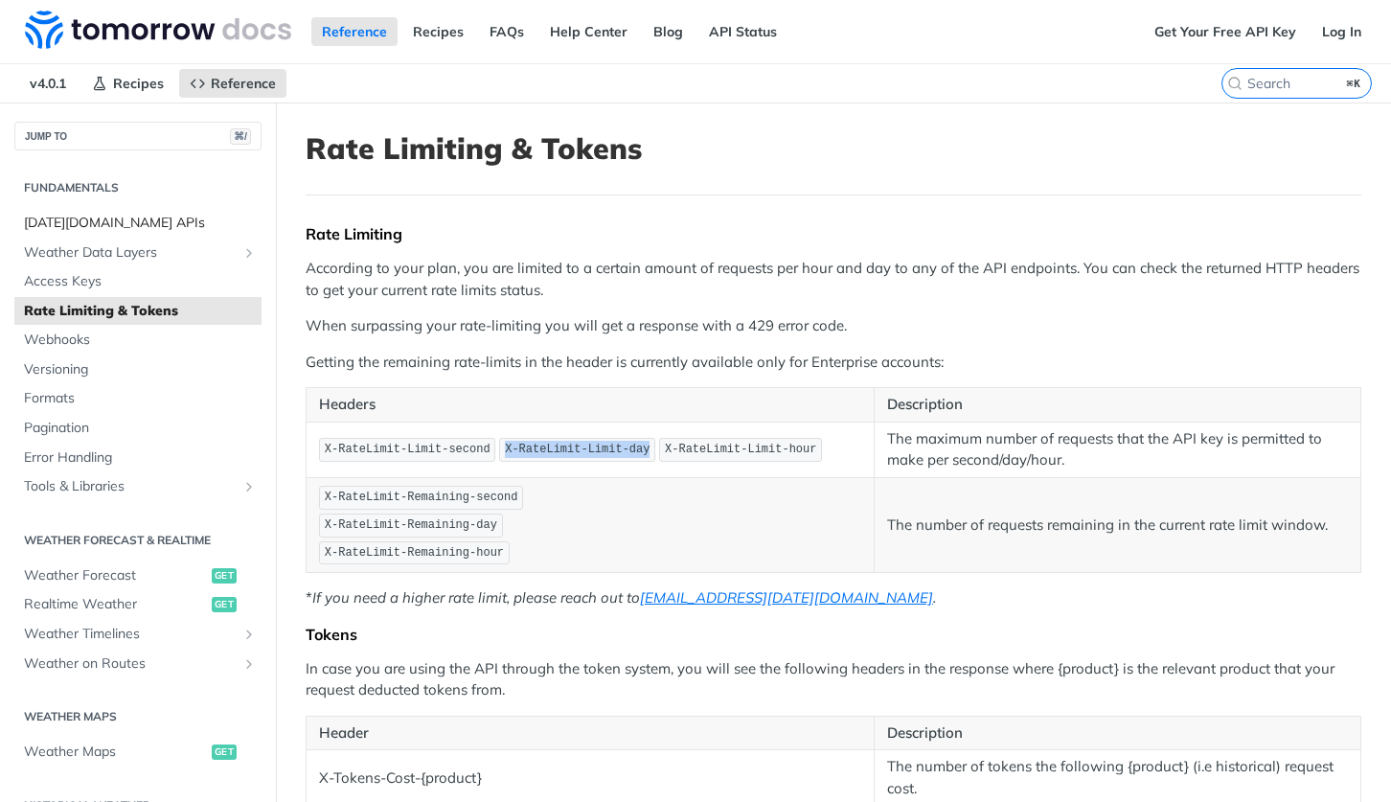
click at [137, 221] on span "[DATE][DOMAIN_NAME] APIs" at bounding box center [140, 223] width 233 height 19
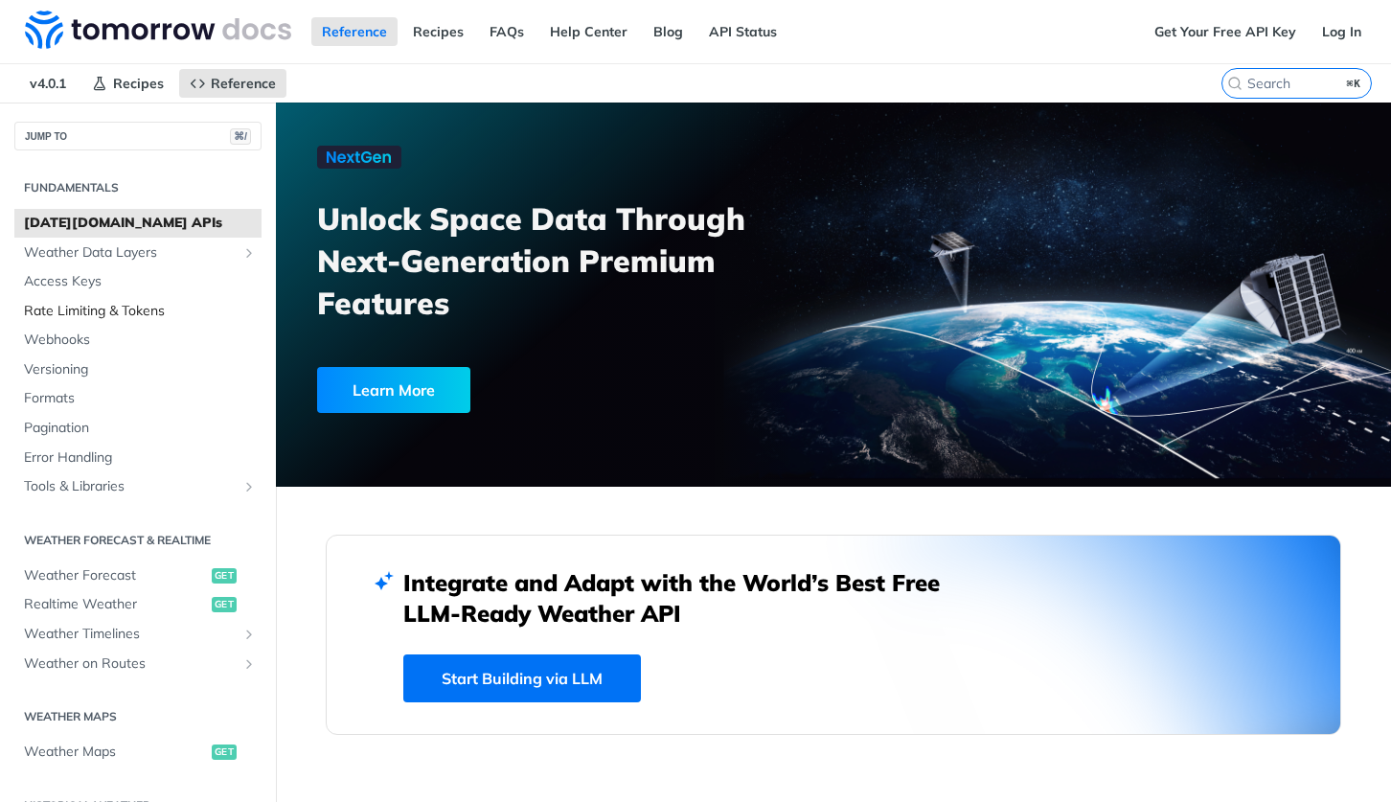
click at [112, 314] on span "Rate Limiting & Tokens" at bounding box center [140, 311] width 233 height 19
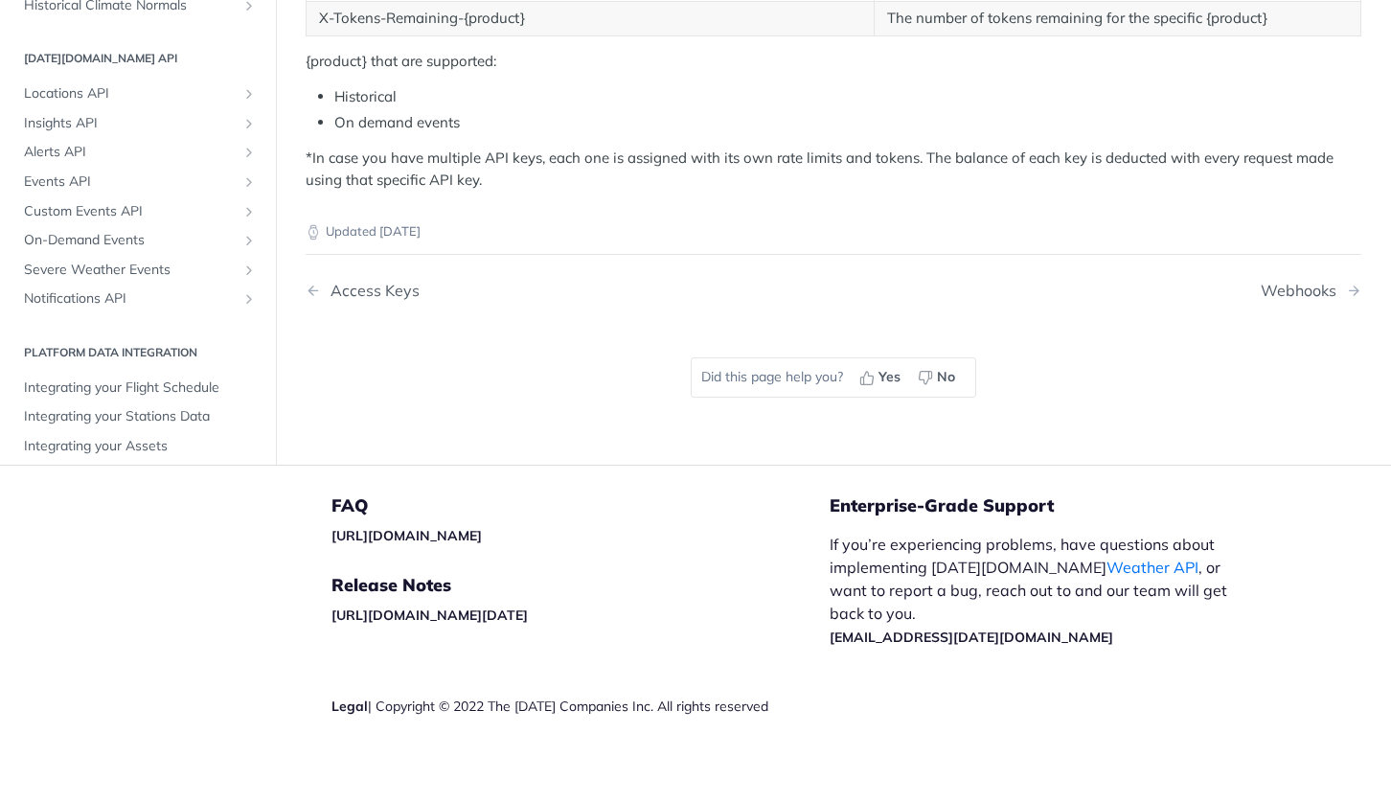
scroll to position [803, 0]
click at [1298, 285] on div "Webhooks" at bounding box center [1303, 292] width 85 height 18
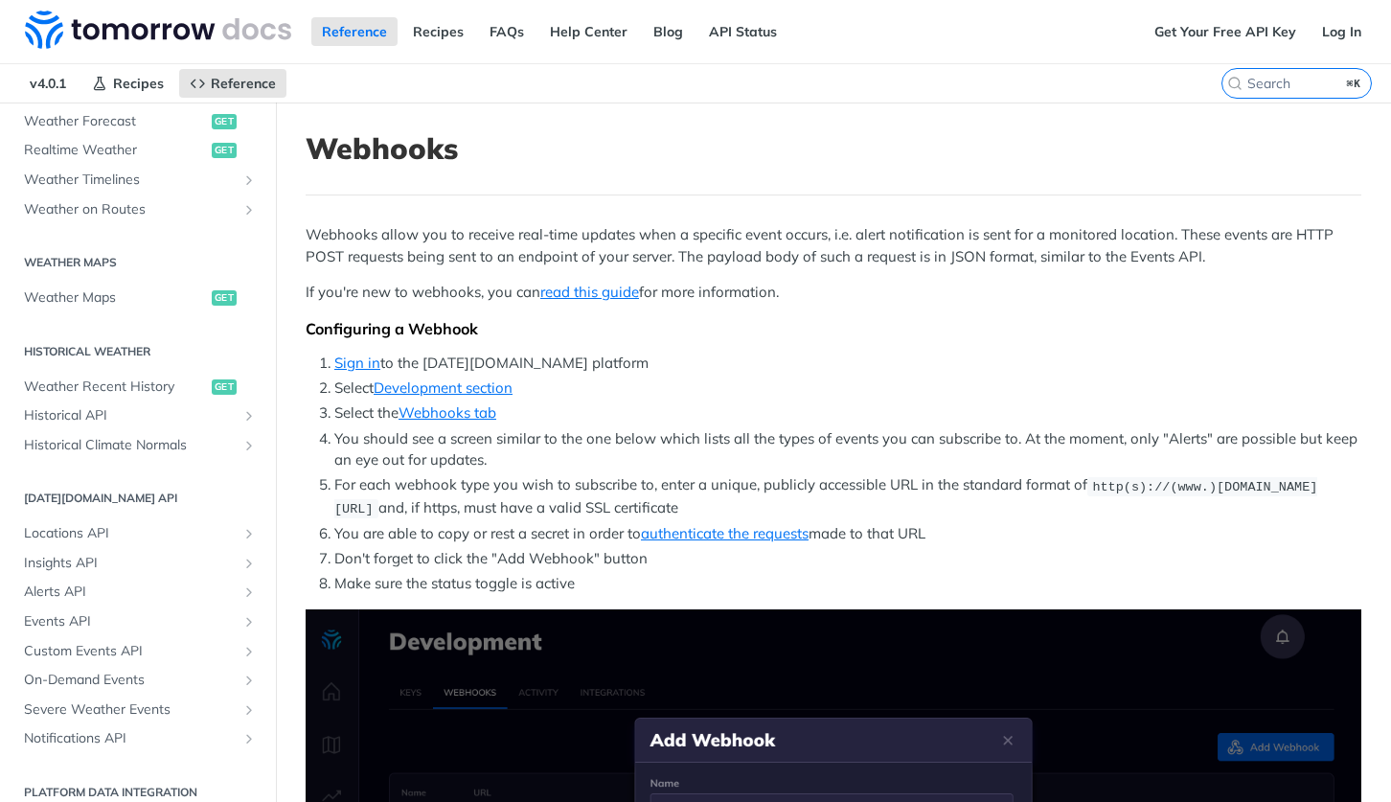
click at [808, 372] on li "Sign in to the [DATE][DOMAIN_NAME] platform" at bounding box center [847, 364] width 1027 height 22
click at [857, 366] on li "Sign in to the [DATE][DOMAIN_NAME] platform" at bounding box center [847, 364] width 1027 height 22
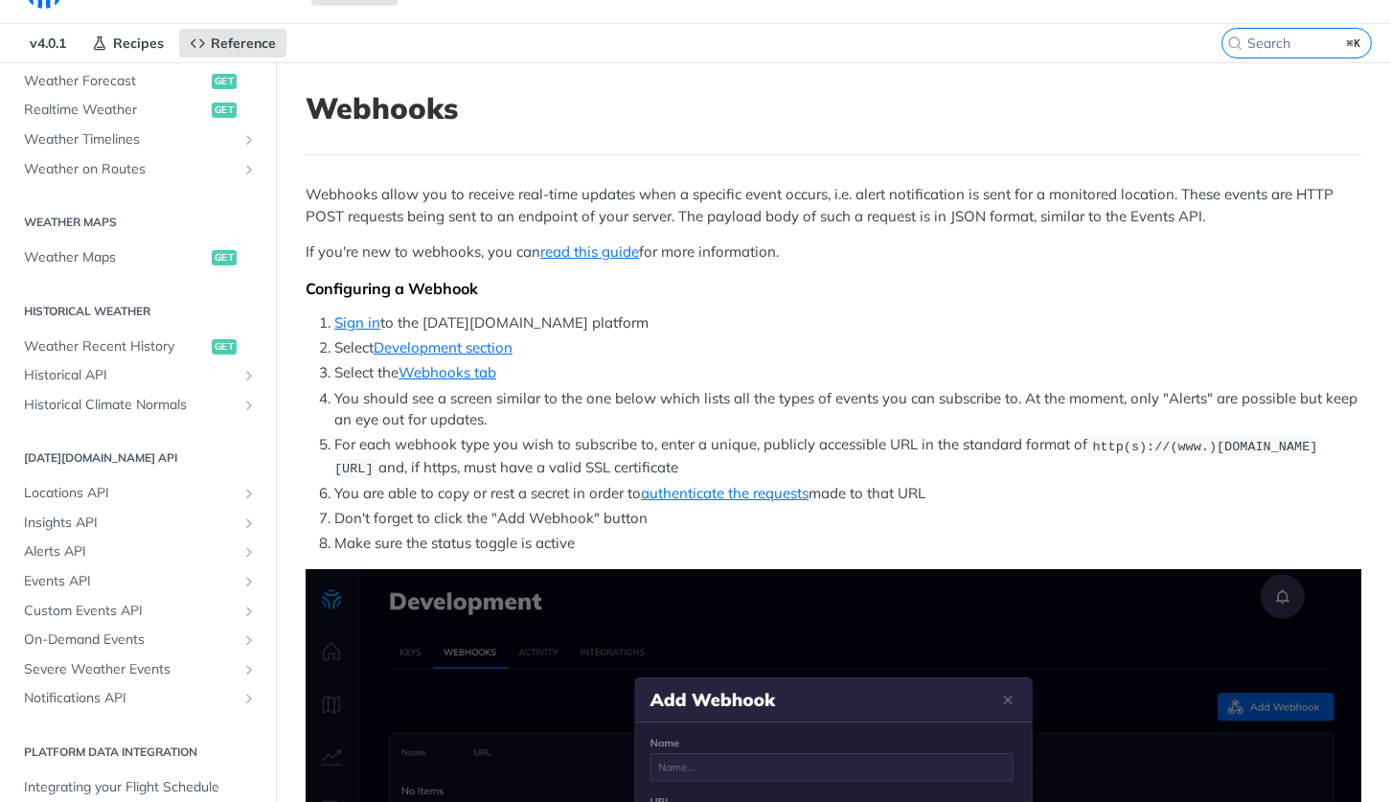
scroll to position [49, 0]
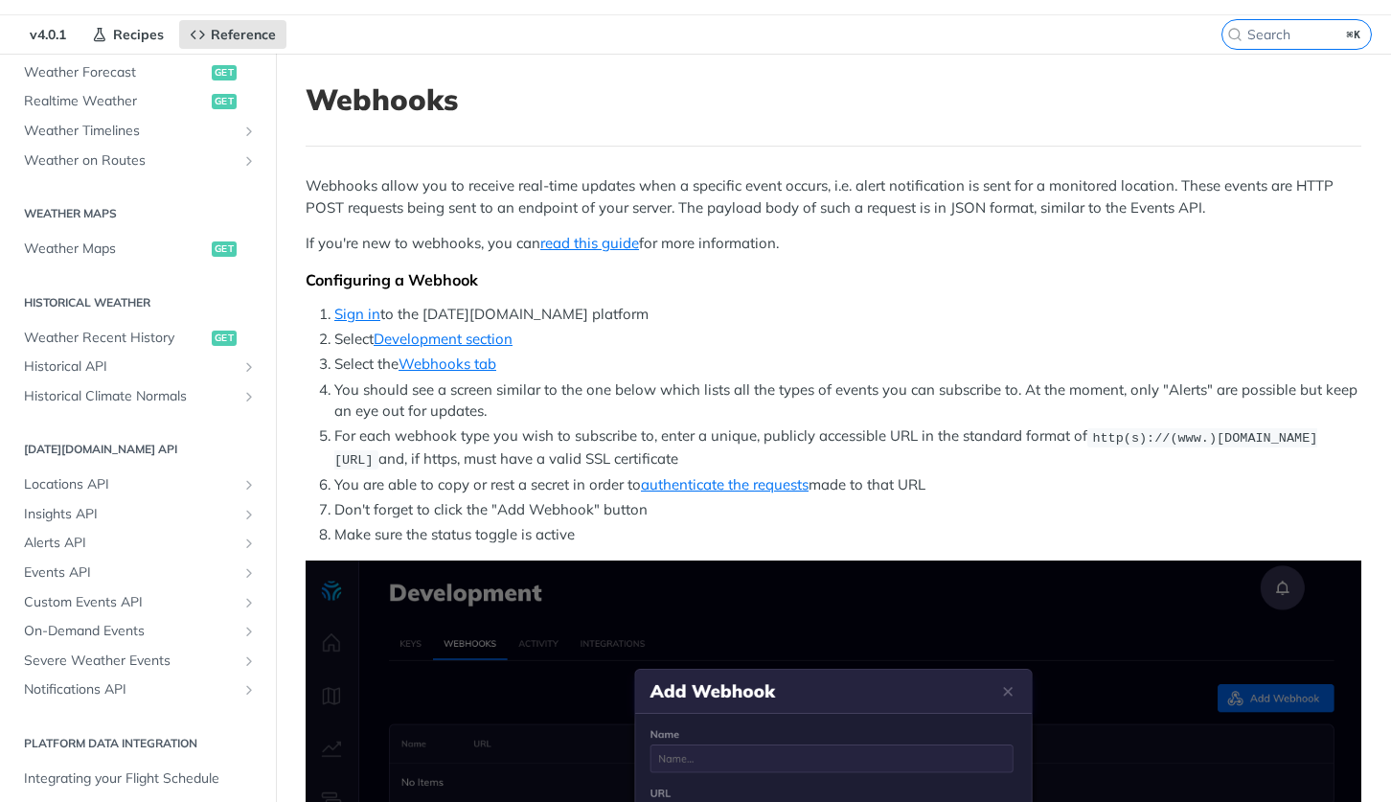
click at [857, 366] on li "Select the Webhooks tab" at bounding box center [847, 365] width 1027 height 22
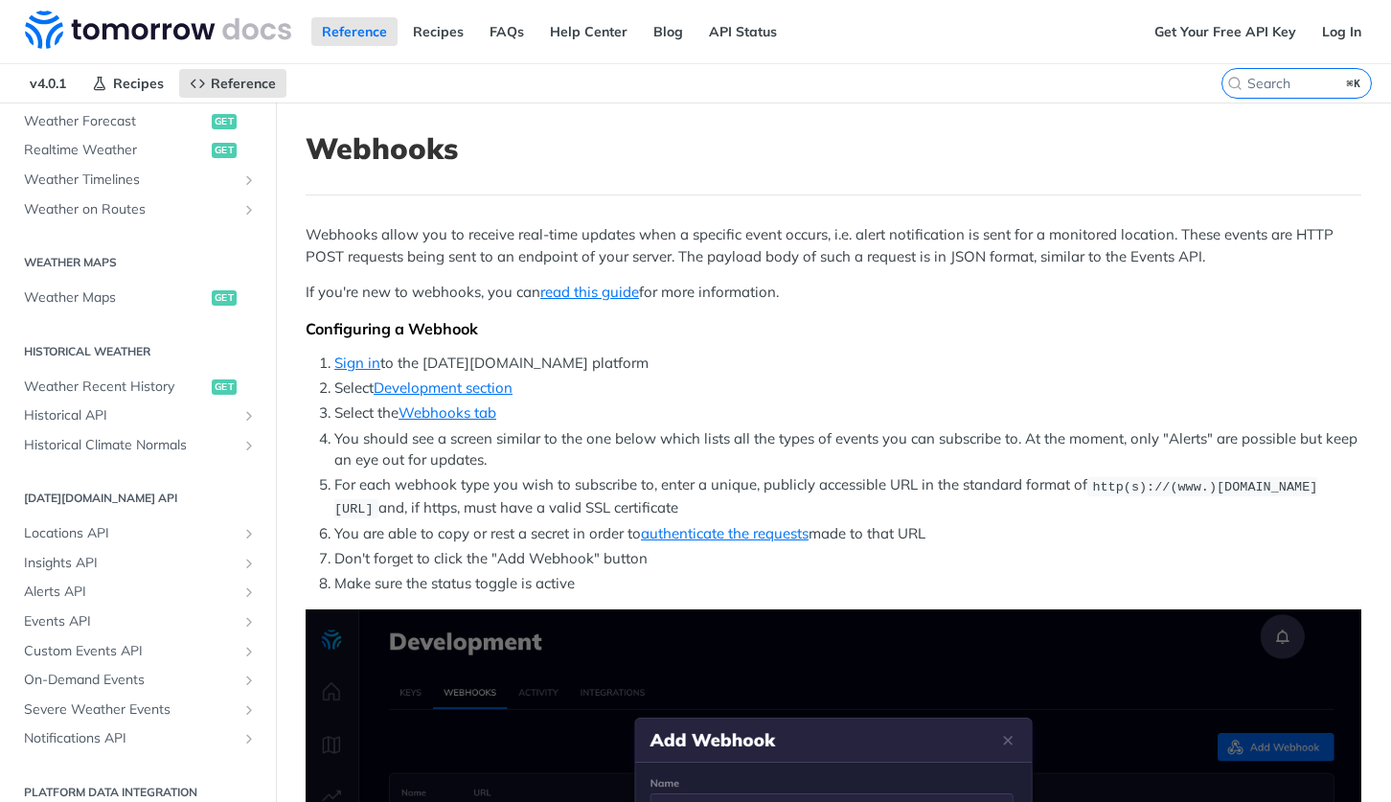
scroll to position [0, 0]
click at [83, 582] on span "Alerts API" at bounding box center [130, 591] width 213 height 19
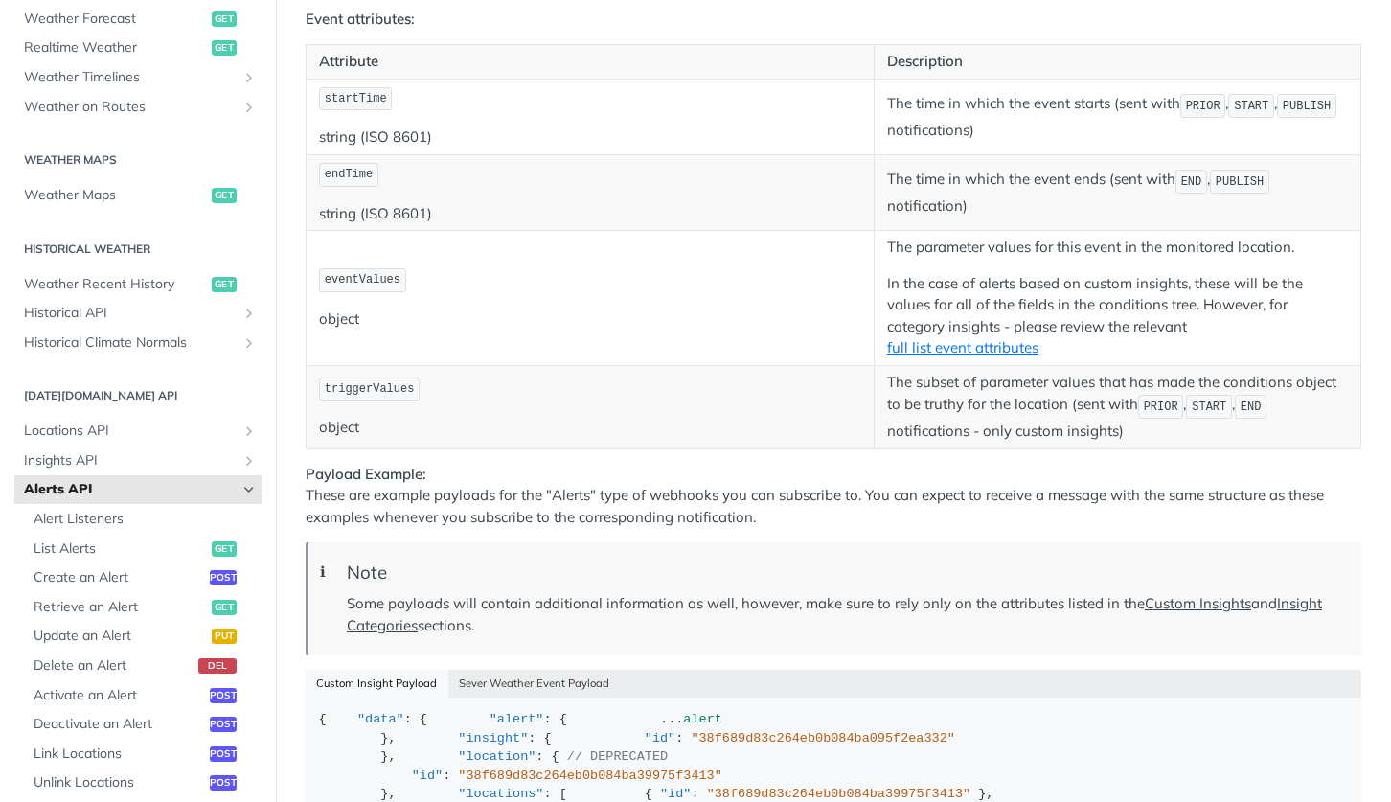
scroll to position [2461, 0]
click at [970, 358] on link "full list event attributes" at bounding box center [962, 349] width 151 height 18
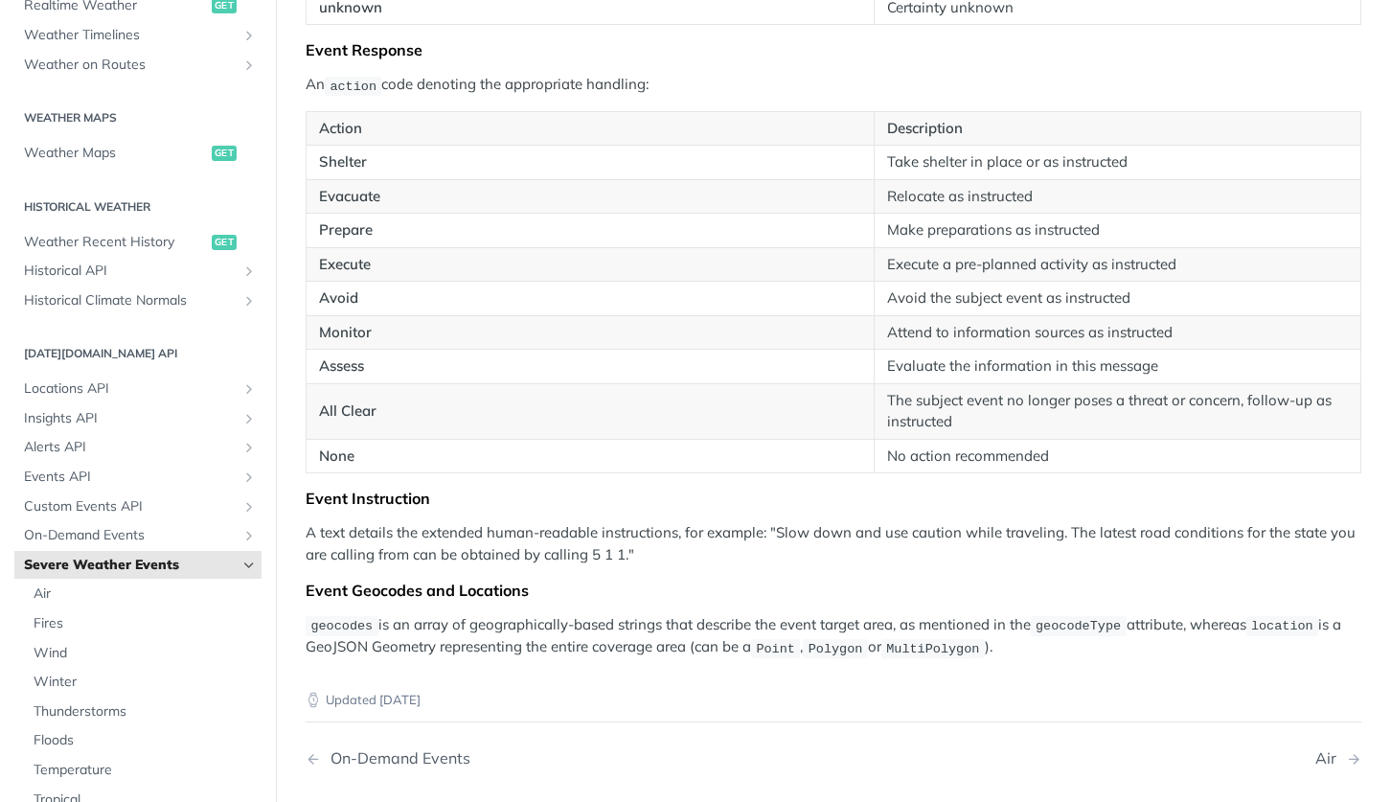
scroll to position [3173, 0]
